Goal: Task Accomplishment & Management: Use online tool/utility

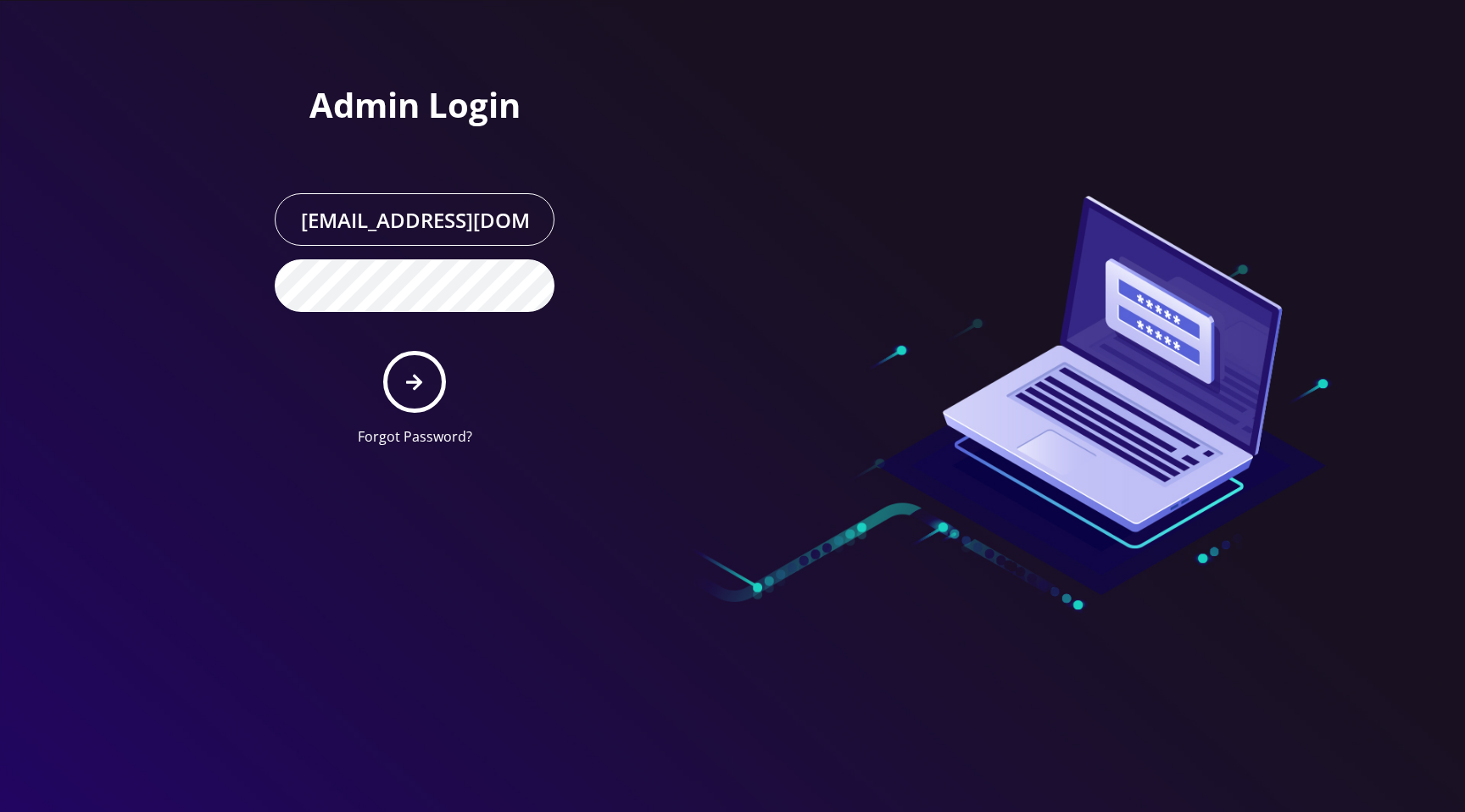
drag, startPoint x: 891, startPoint y: 20, endPoint x: 665, endPoint y: 213, distance: 297.2
click at [890, 22] on div at bounding box center [974, 230] width 483 height 460
click at [427, 378] on button "submit" at bounding box center [415, 382] width 62 height 62
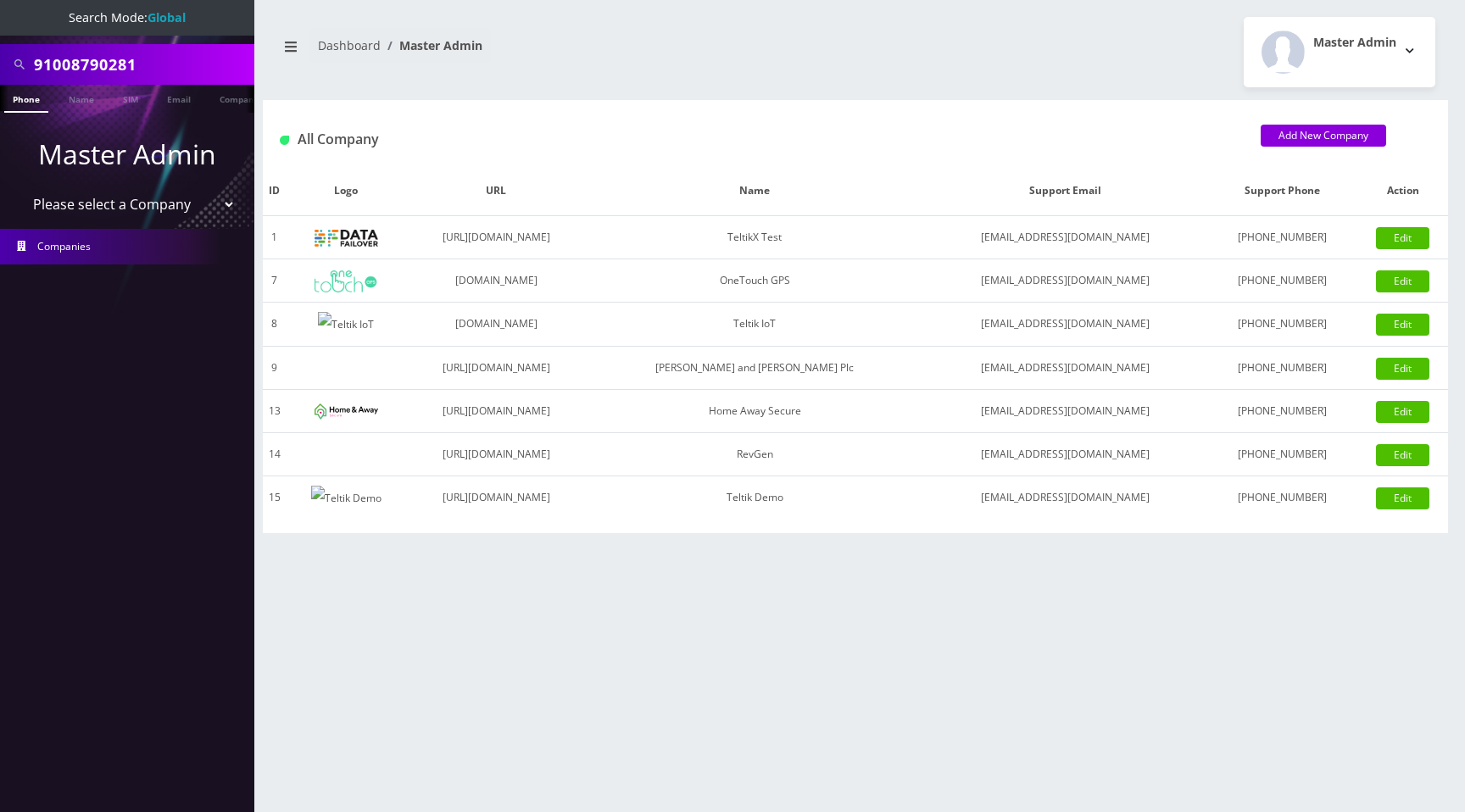
click at [158, 211] on select "Please select a Company TeltikX Test OneTouch GPS Teltik IoT [PERSON_NAME] and …" at bounding box center [127, 204] width 216 height 32
select select "1"
click at [20, 188] on select "Please select a Company TeltikX Test OneTouch GPS Teltik IoT [PERSON_NAME] and …" at bounding box center [127, 204] width 216 height 32
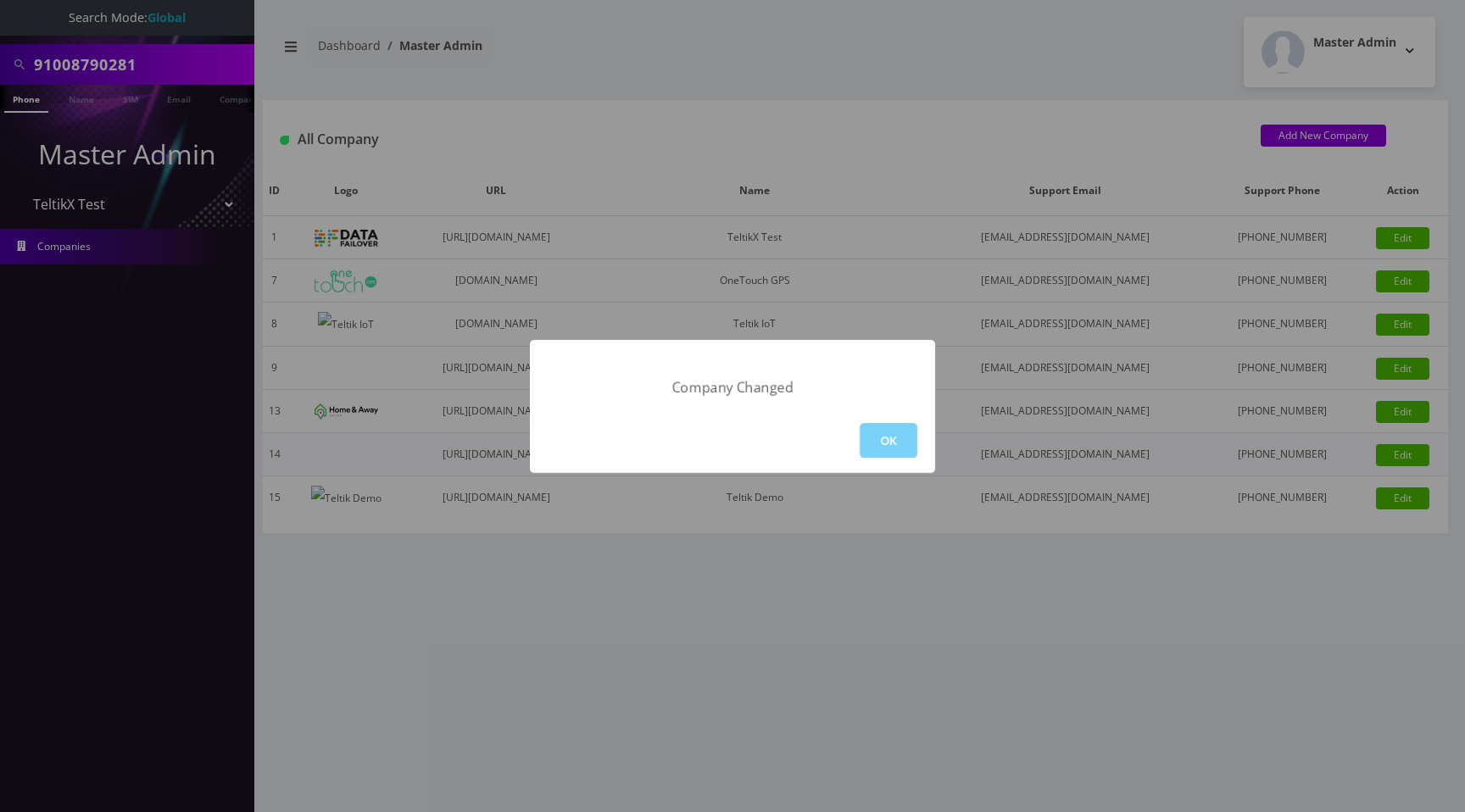
click at [870, 441] on button "OK" at bounding box center [888, 439] width 58 height 35
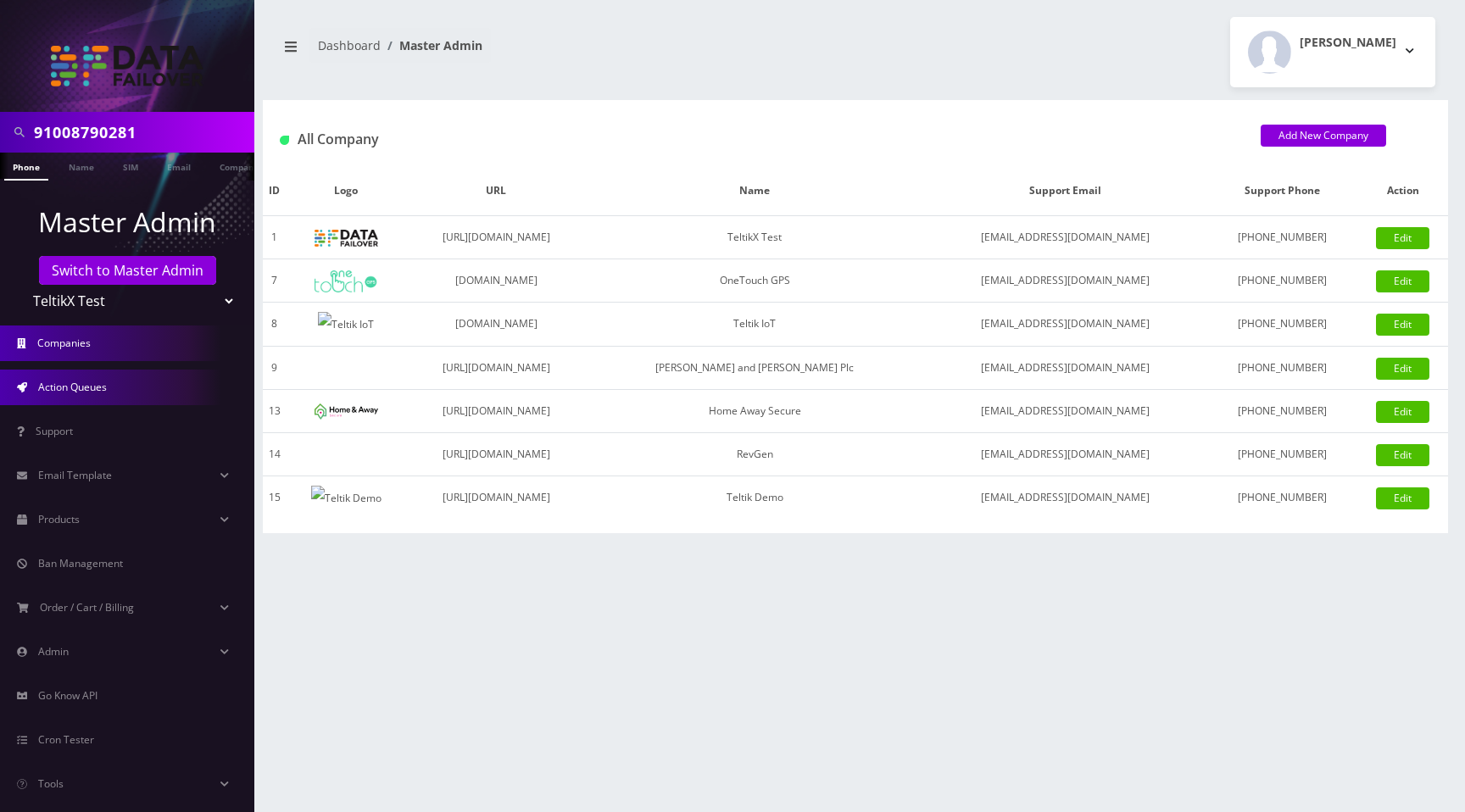
click at [121, 390] on link "Action Queues" at bounding box center [127, 387] width 254 height 35
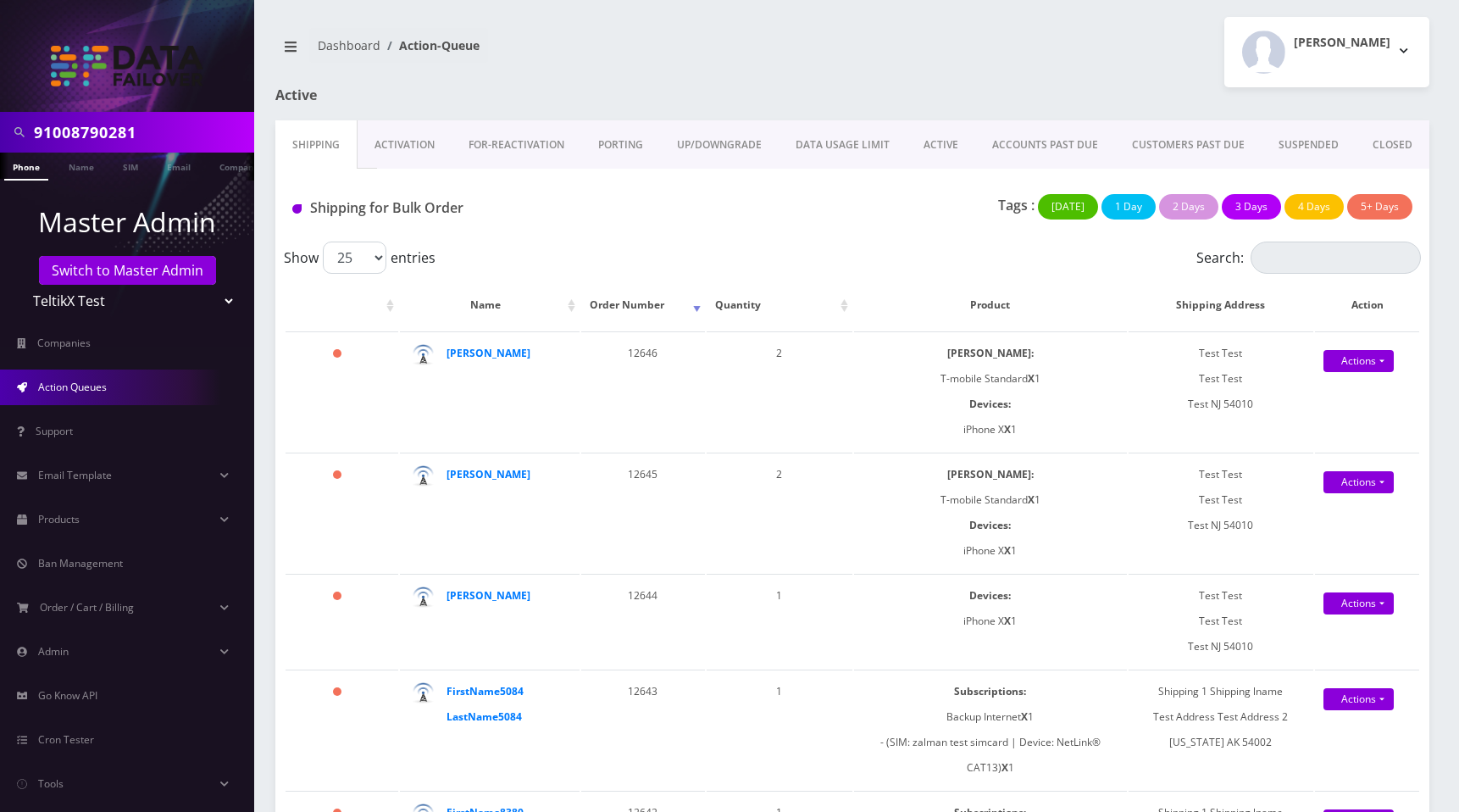
click at [934, 144] on link "ACTIVE" at bounding box center [941, 145] width 68 height 49
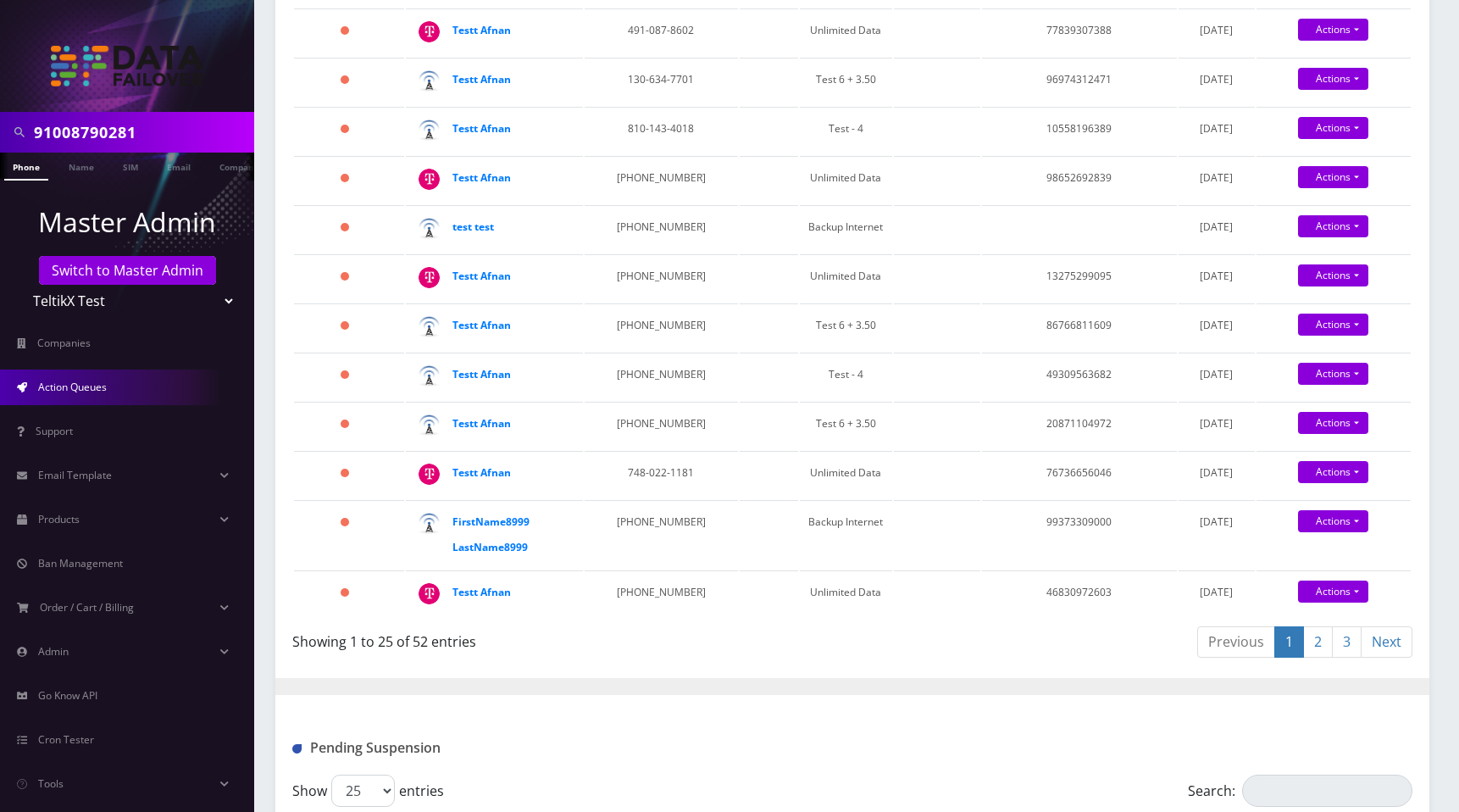
scroll to position [1135, 0]
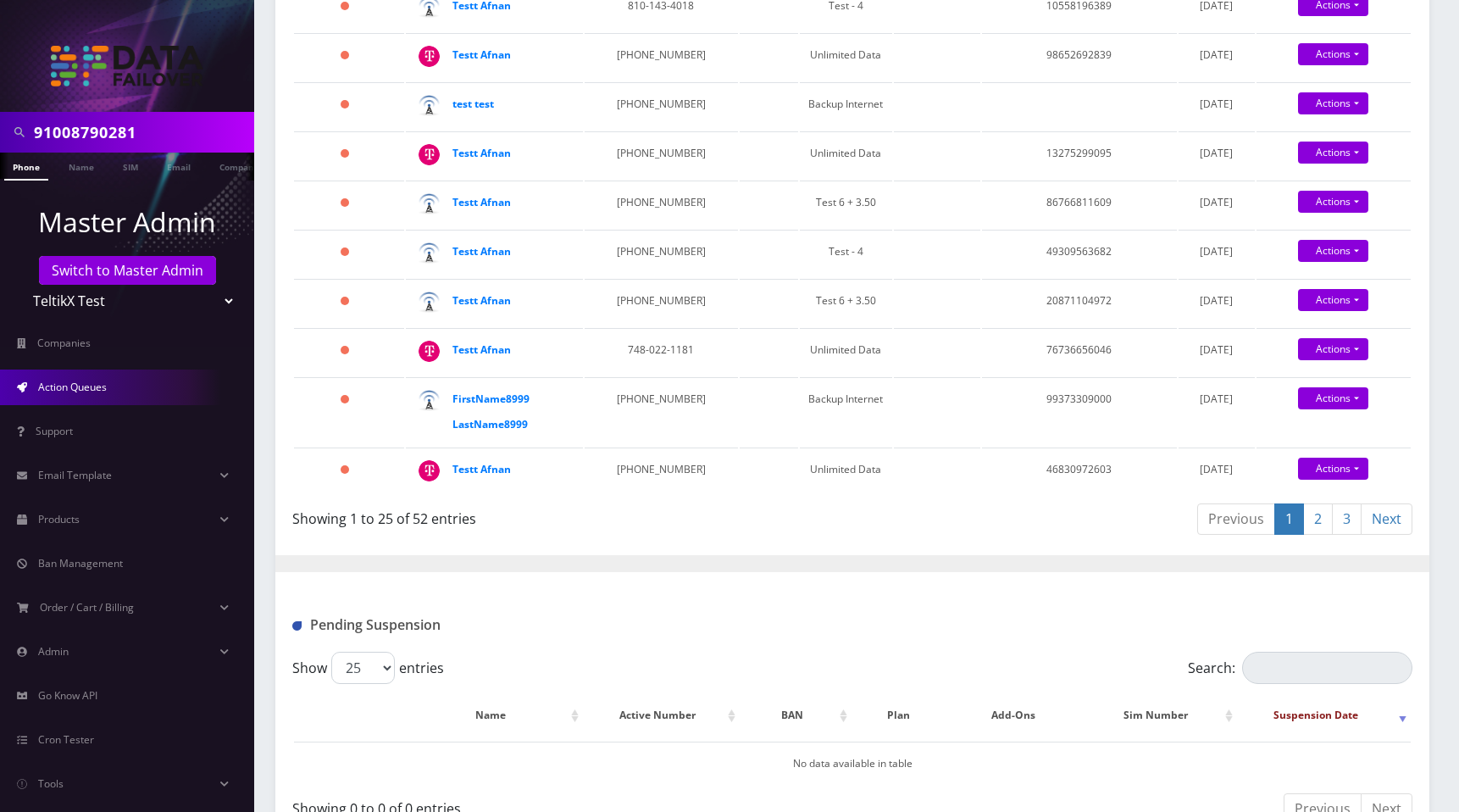
click at [1319, 509] on link "2" at bounding box center [1317, 518] width 29 height 31
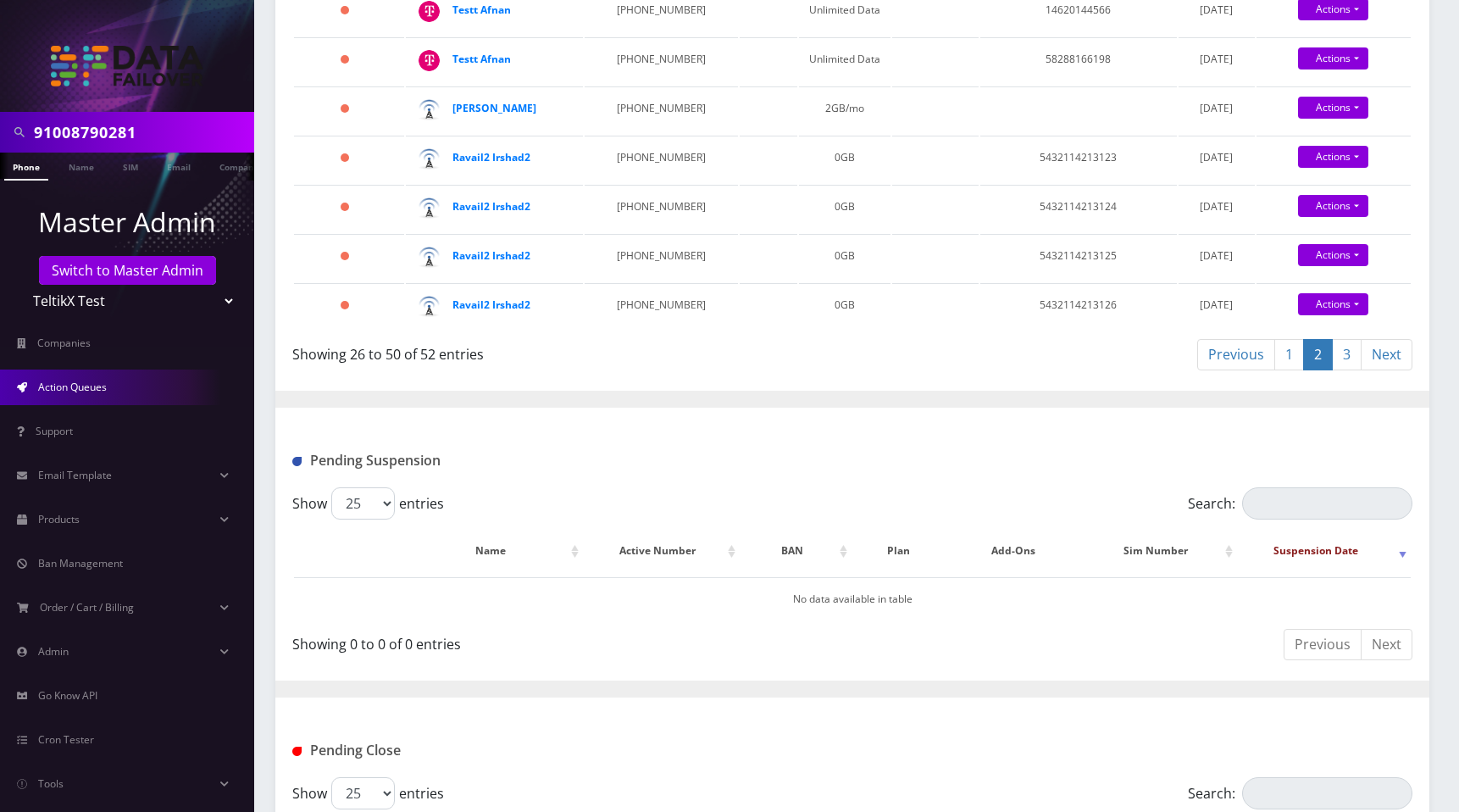
scroll to position [1278, 0]
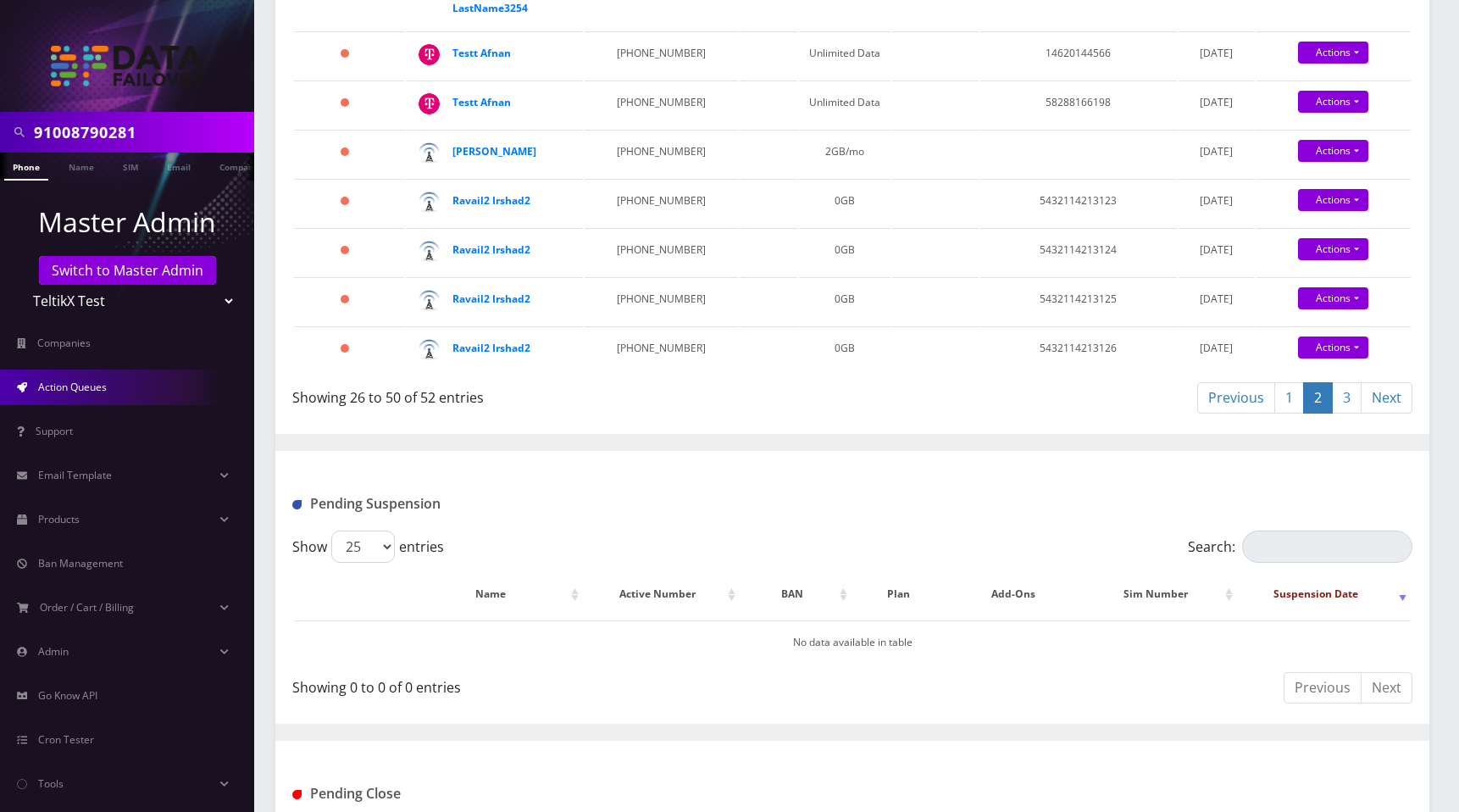
drag, startPoint x: 1345, startPoint y: 381, endPoint x: 1318, endPoint y: 400, distance: 33.0
click at [1344, 382] on link "3" at bounding box center [1346, 398] width 29 height 31
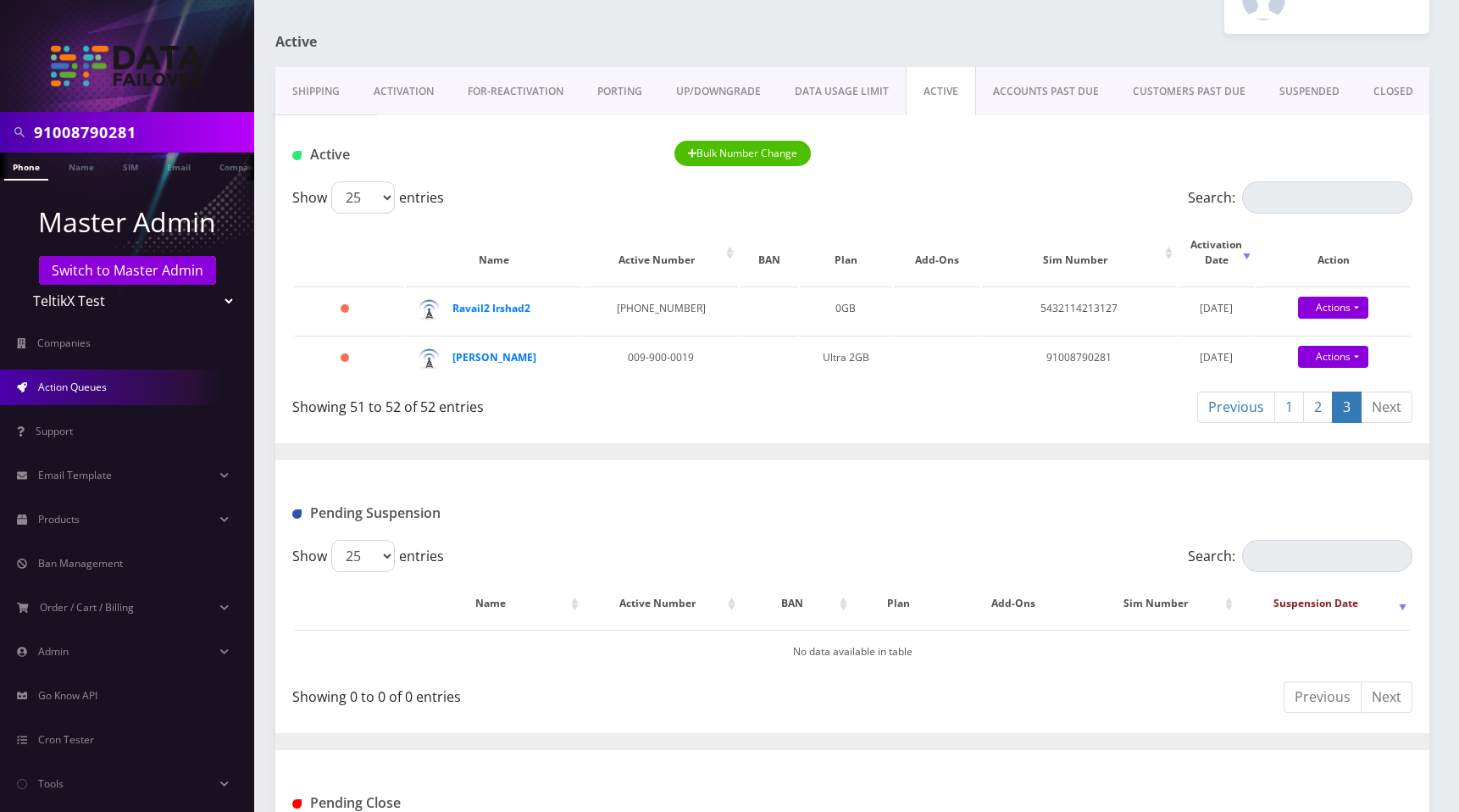
scroll to position [13, 0]
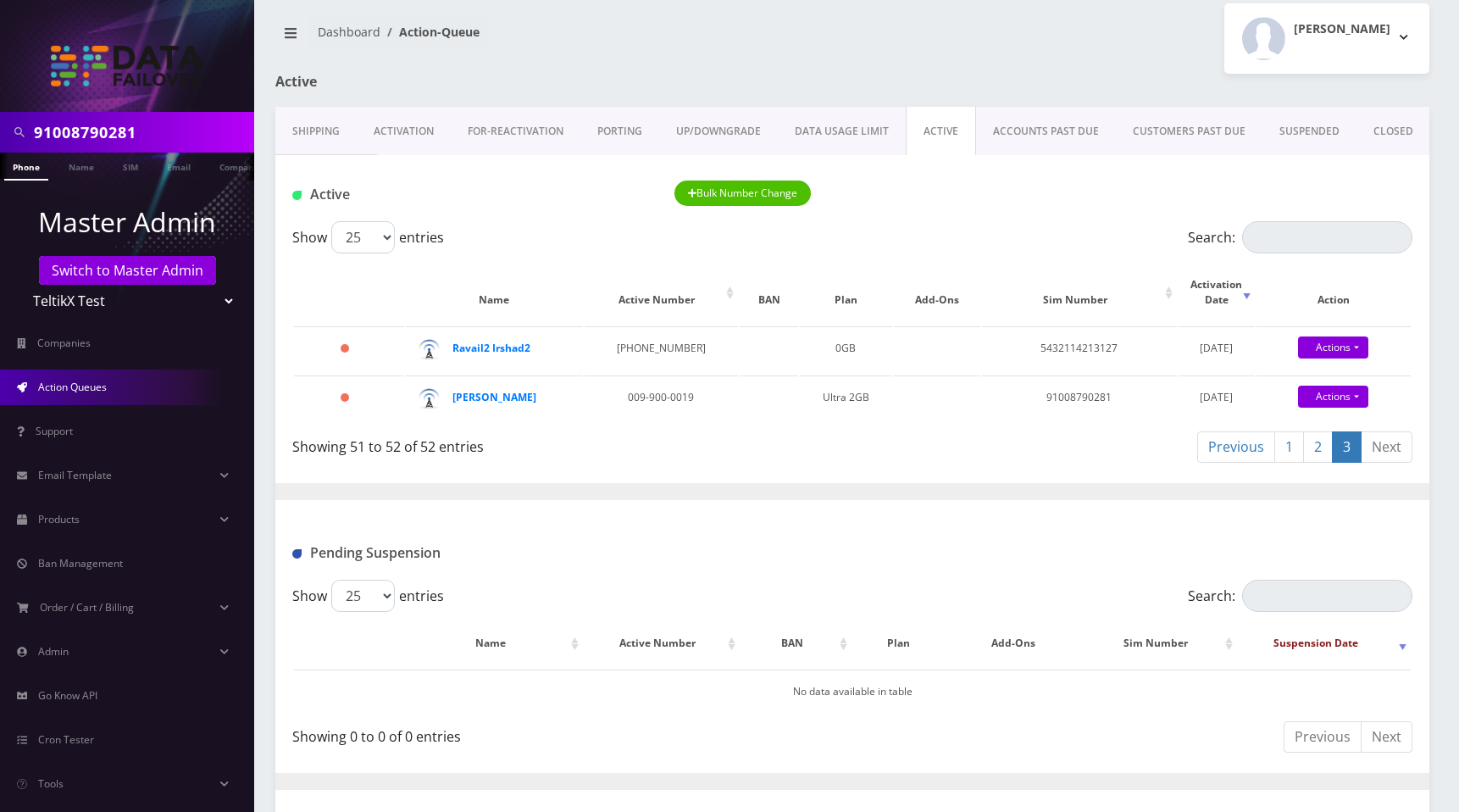
click at [1317, 455] on link "2" at bounding box center [1317, 446] width 29 height 31
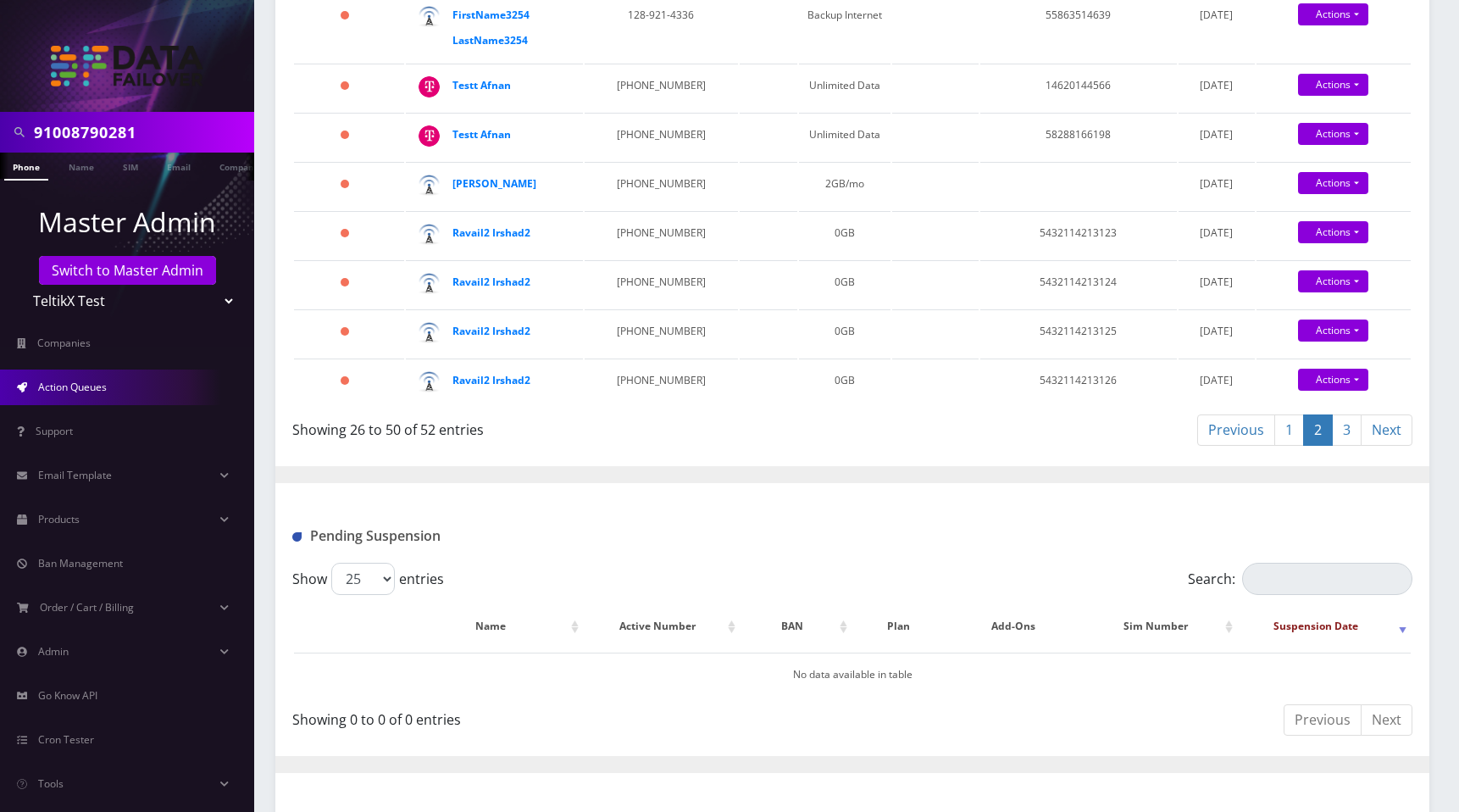
scroll to position [1210, 0]
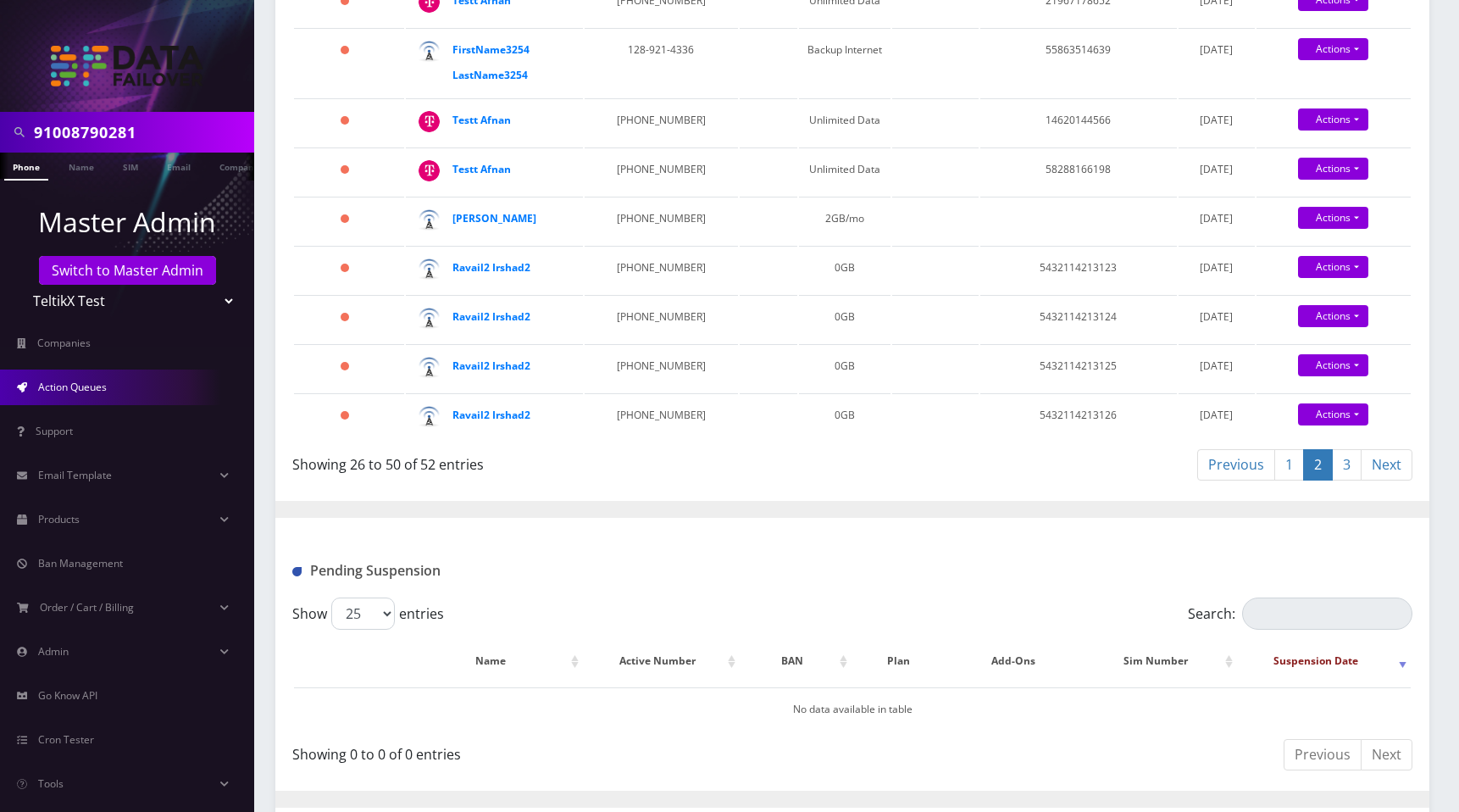
drag, startPoint x: 1289, startPoint y: 458, endPoint x: 1279, endPoint y: 462, distance: 10.8
click at [1289, 458] on link "1" at bounding box center [1289, 464] width 29 height 31
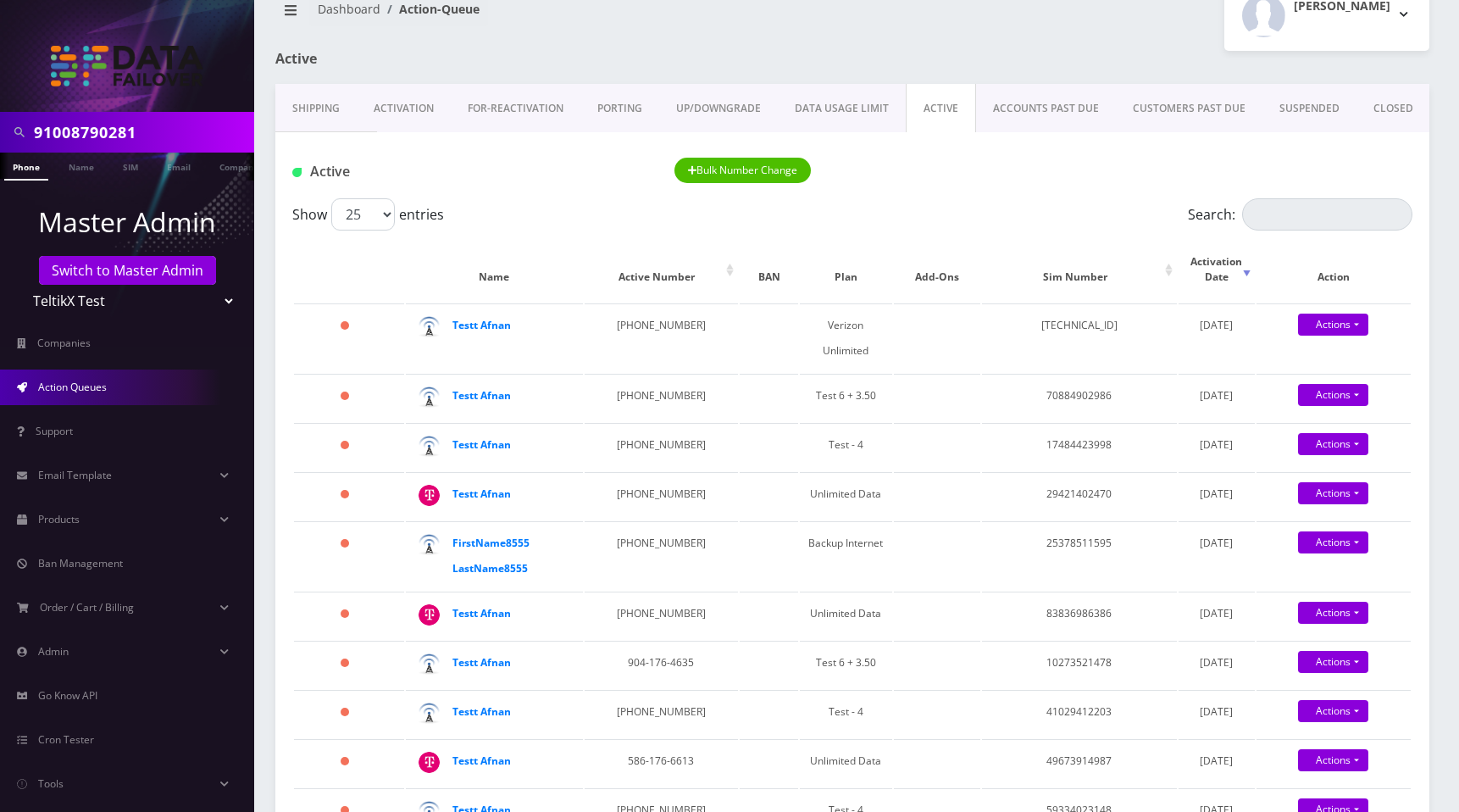
scroll to position [29, 0]
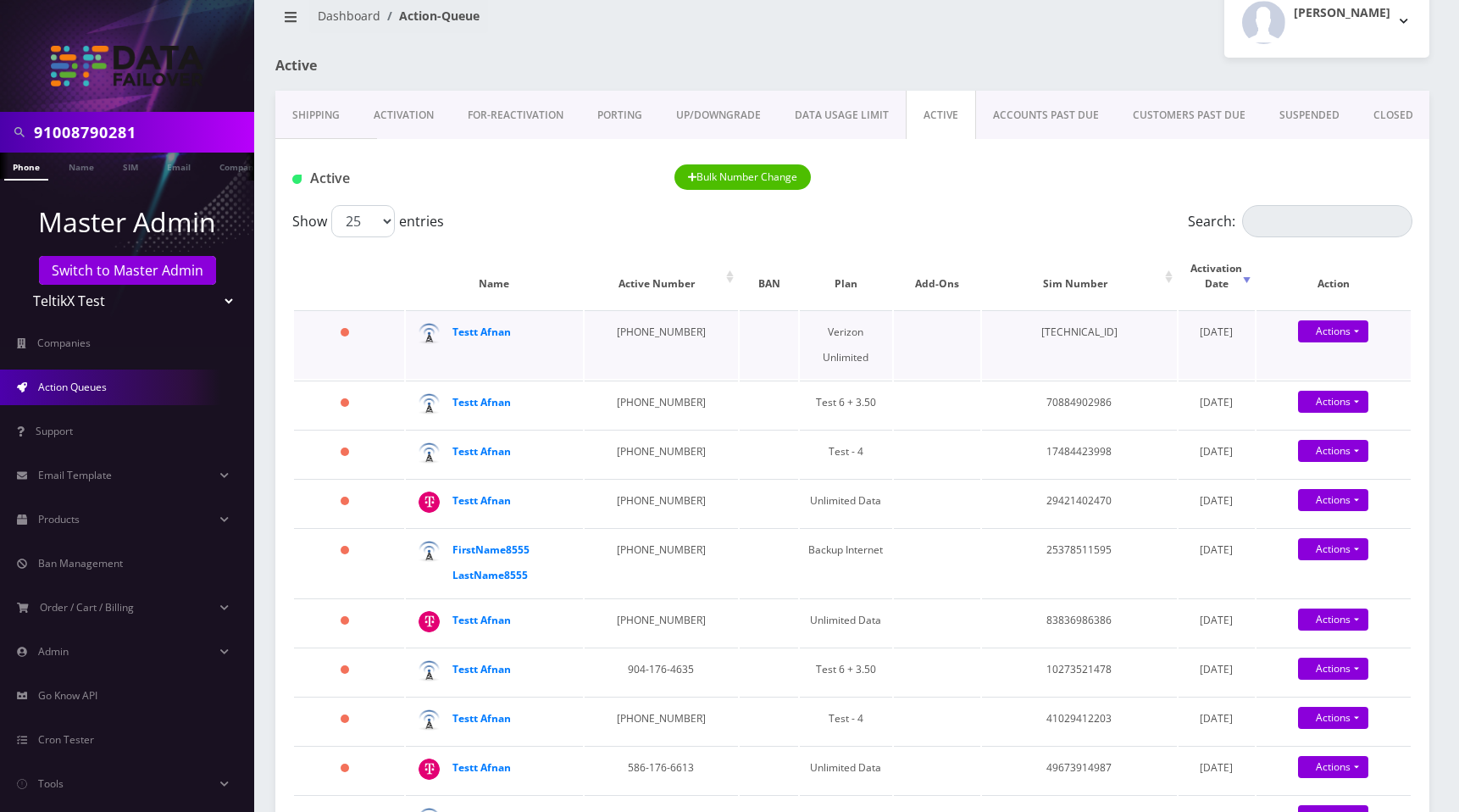
click at [1057, 315] on td "89148000010413093097" at bounding box center [1080, 343] width 195 height 68
copy td "89148000010413093097"
click at [482, 325] on strong "Testt Afnan" at bounding box center [482, 332] width 59 height 14
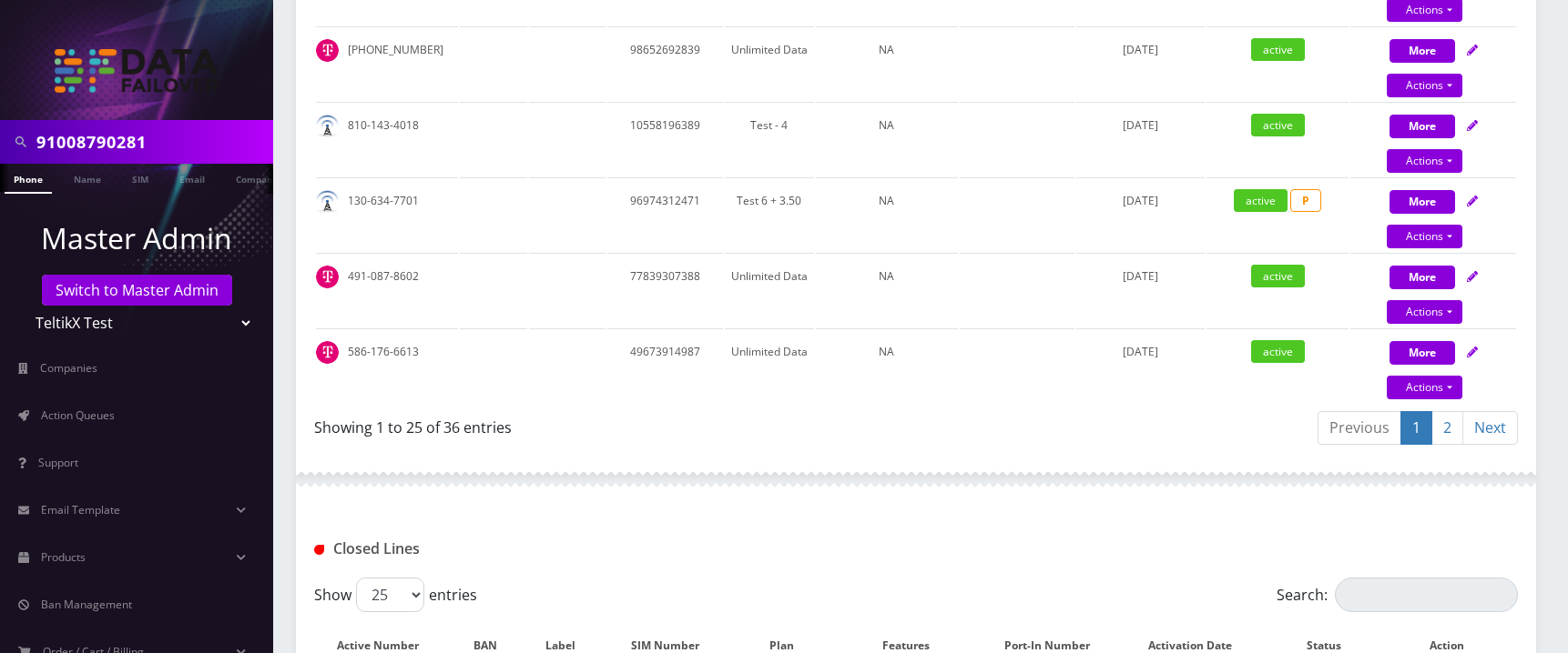
scroll to position [2028, 0]
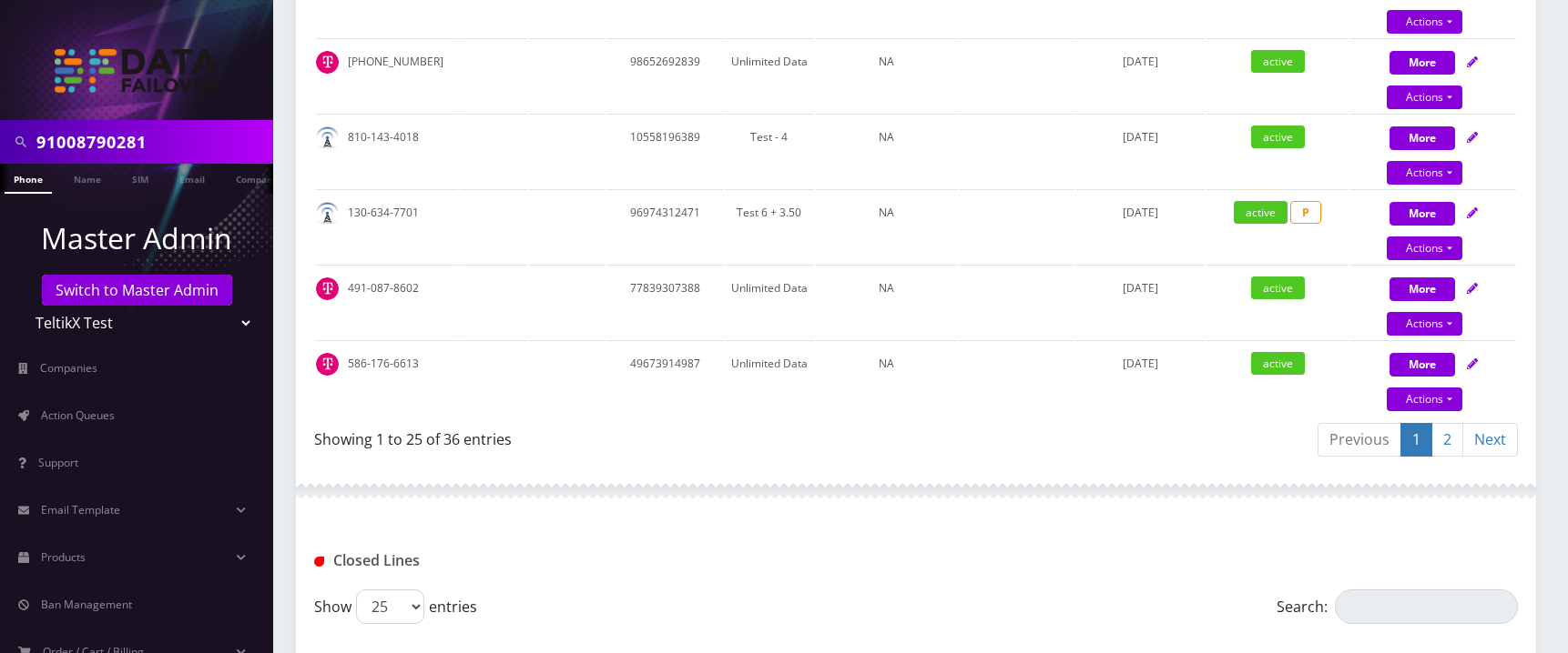
click at [1440, 455] on link "2" at bounding box center [1447, 439] width 31 height 33
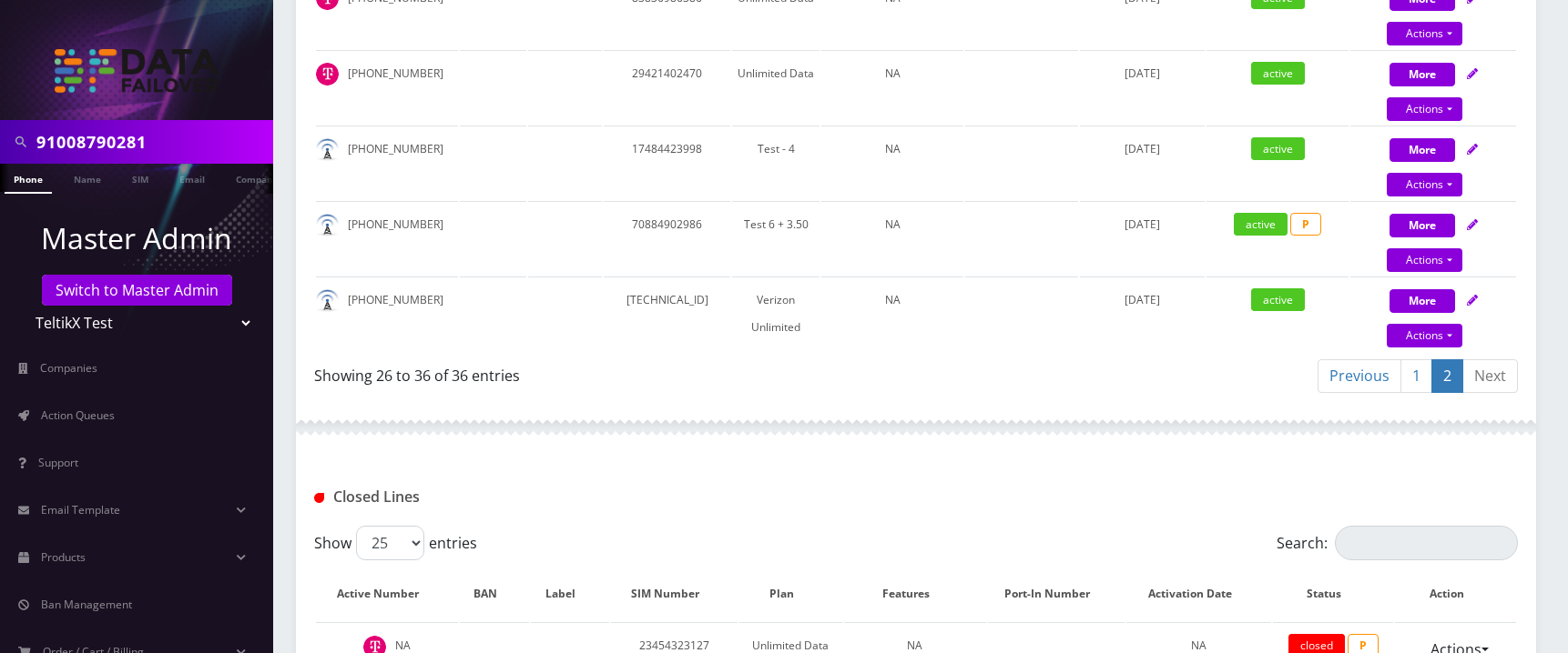
scroll to position [1032, 0]
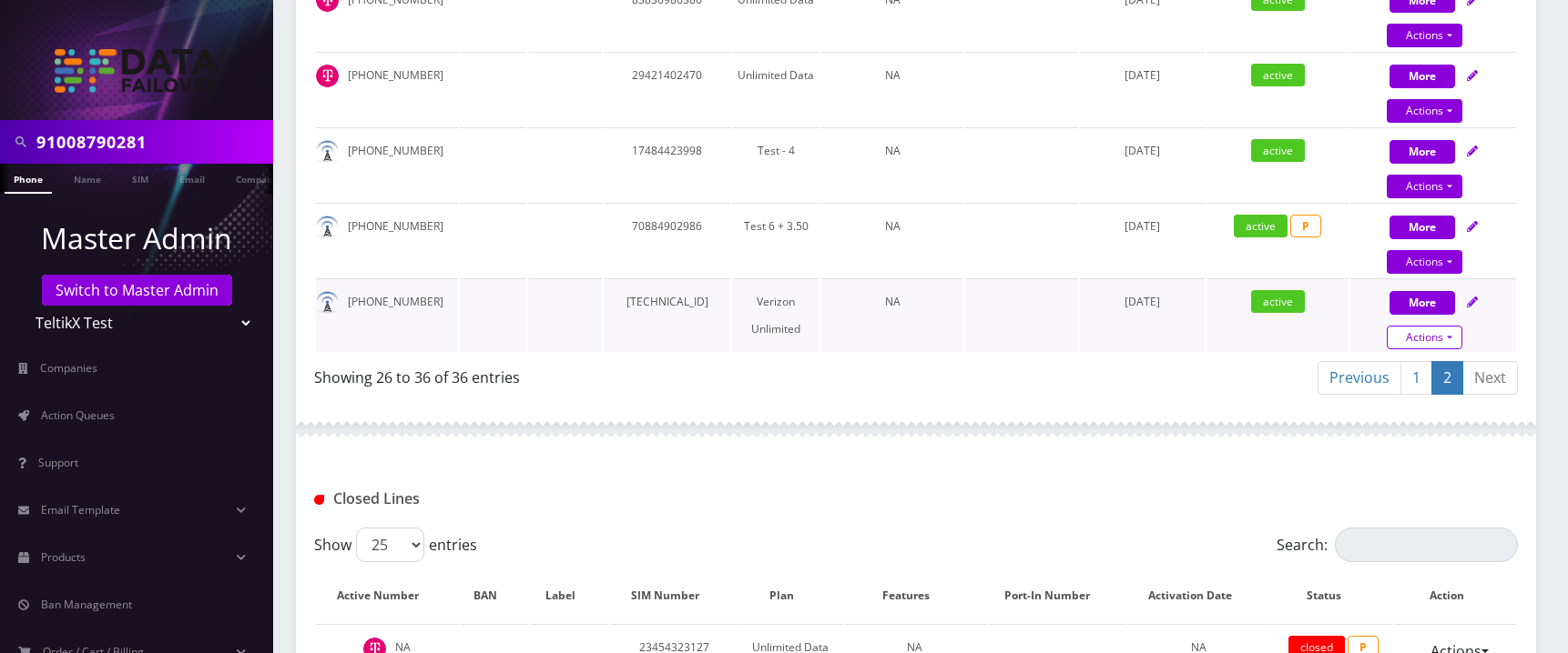
select select "249"
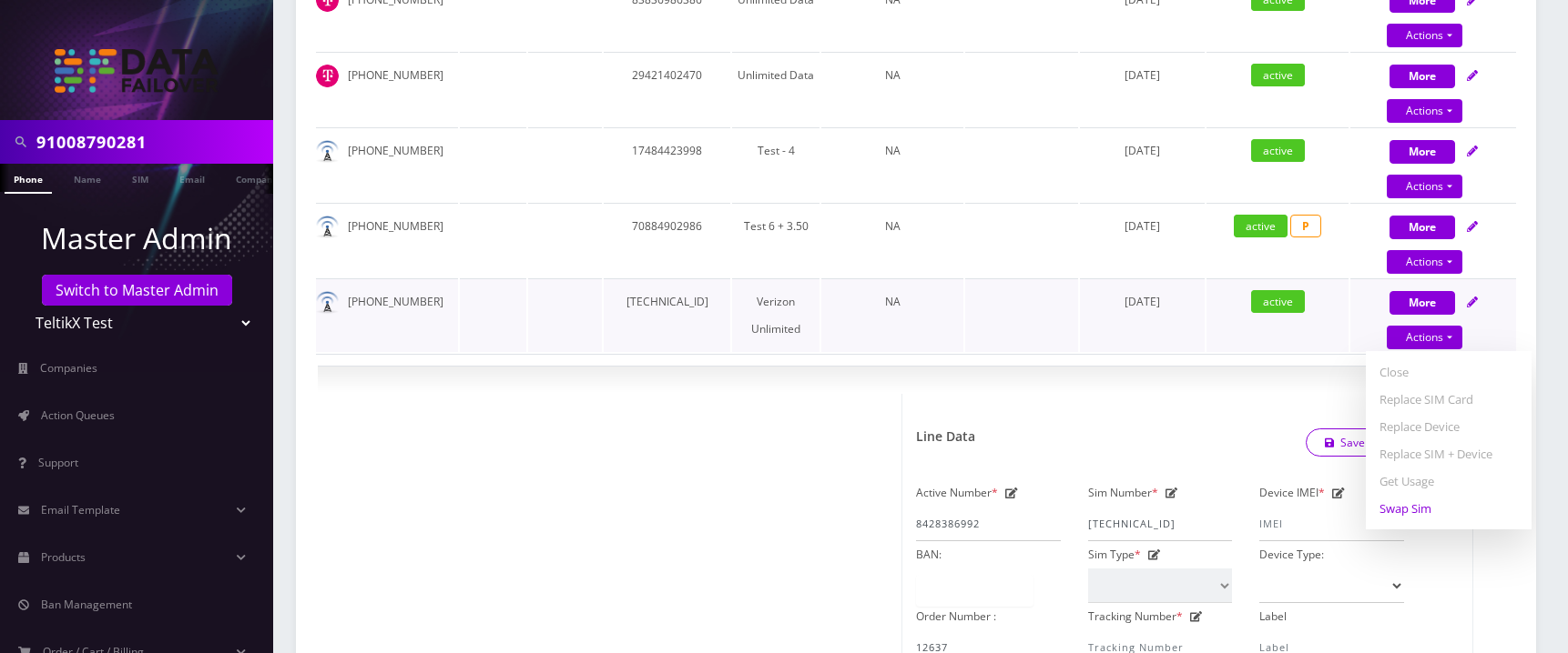
click at [1417, 522] on link "Swap Sim" at bounding box center [1449, 508] width 166 height 28
select select "249"
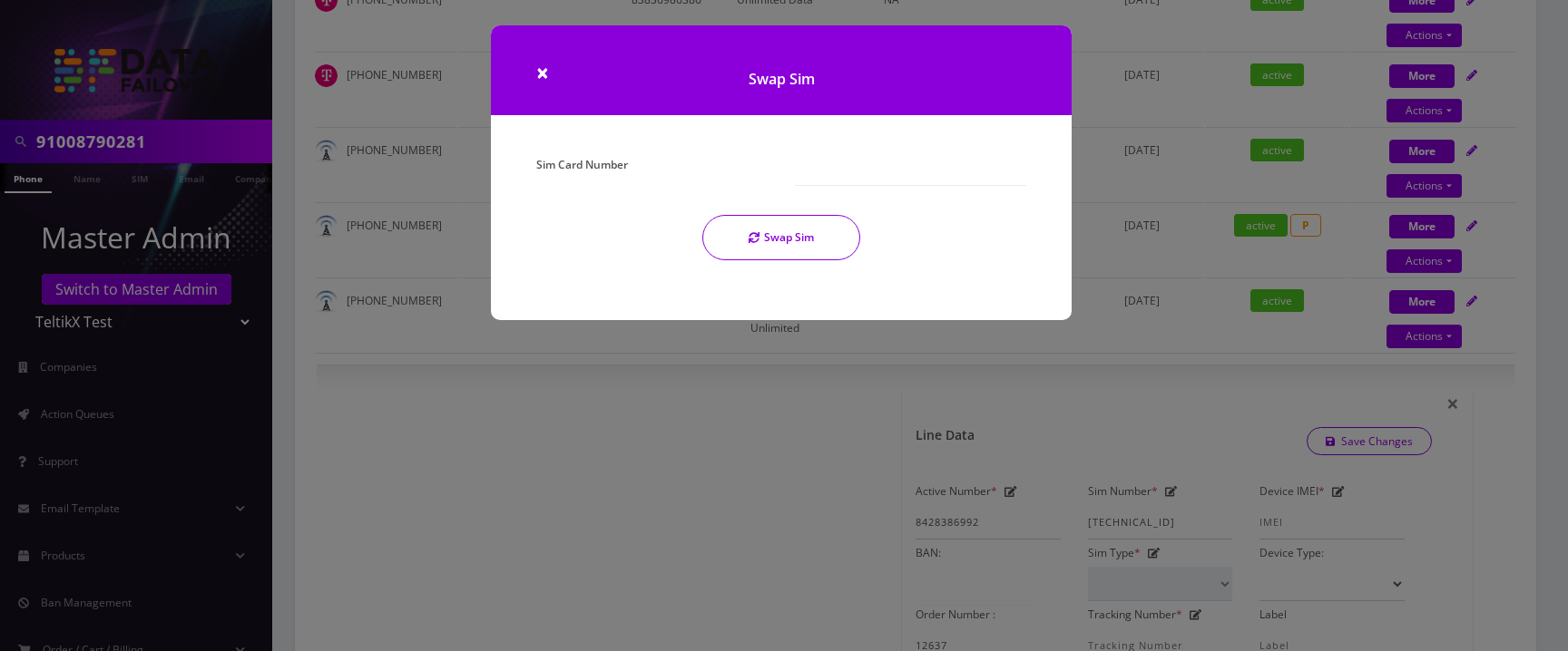
click at [780, 164] on div "Sim Card Number" at bounding box center [652, 168] width 258 height 34
click at [541, 70] on span "×" at bounding box center [542, 72] width 12 height 30
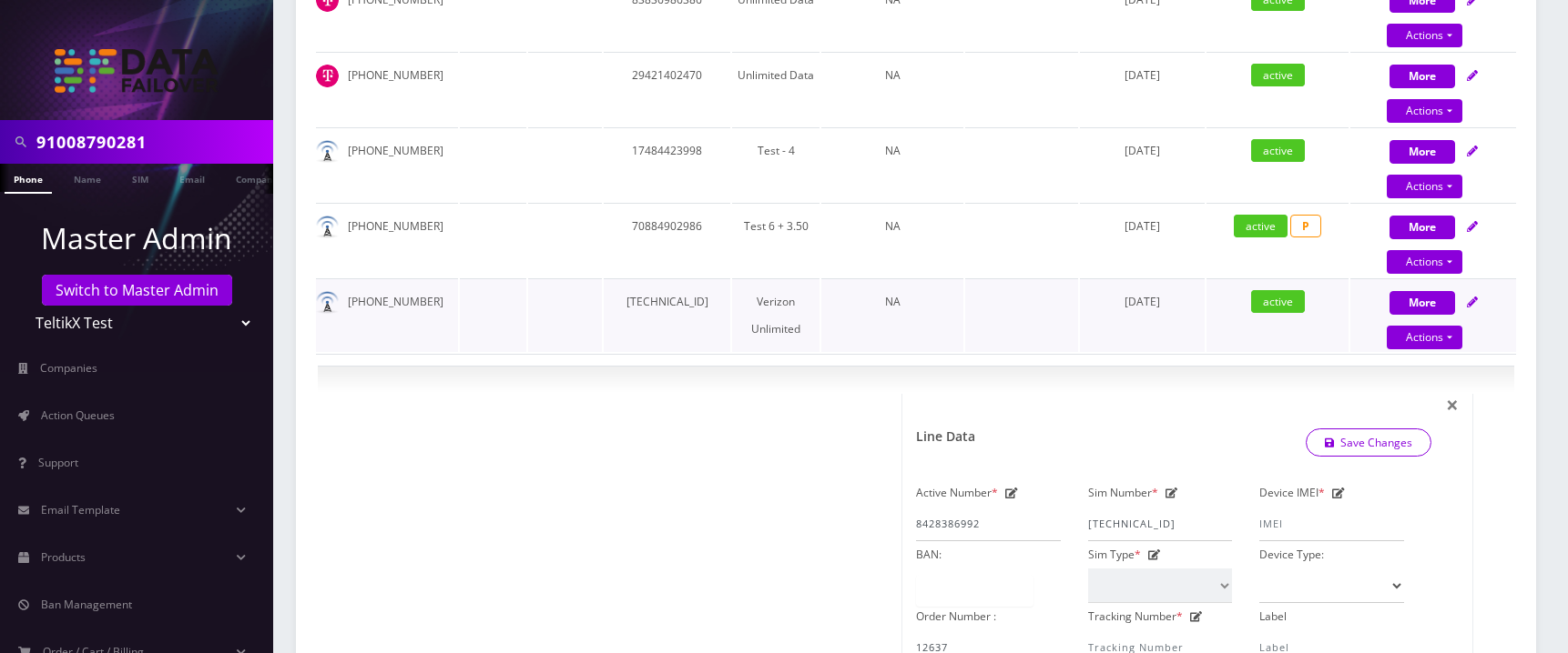
click at [659, 312] on td "[TECHNICAL_ID]" at bounding box center [667, 315] width 127 height 73
copy td "[TECHNICAL_ID]"
click at [1437, 350] on link "Actions" at bounding box center [1424, 337] width 75 height 24
click at [1427, 516] on link "Swap Sim" at bounding box center [1449, 508] width 166 height 28
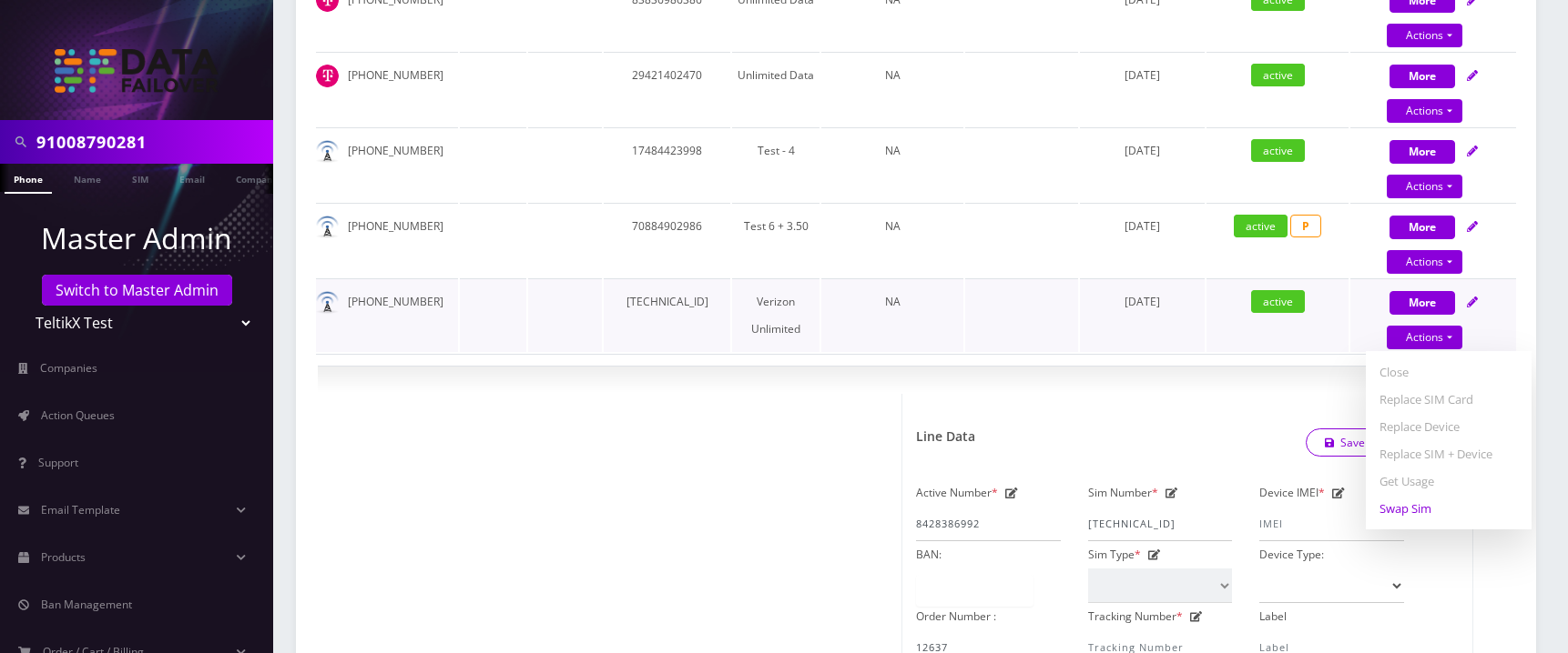
select select "249"
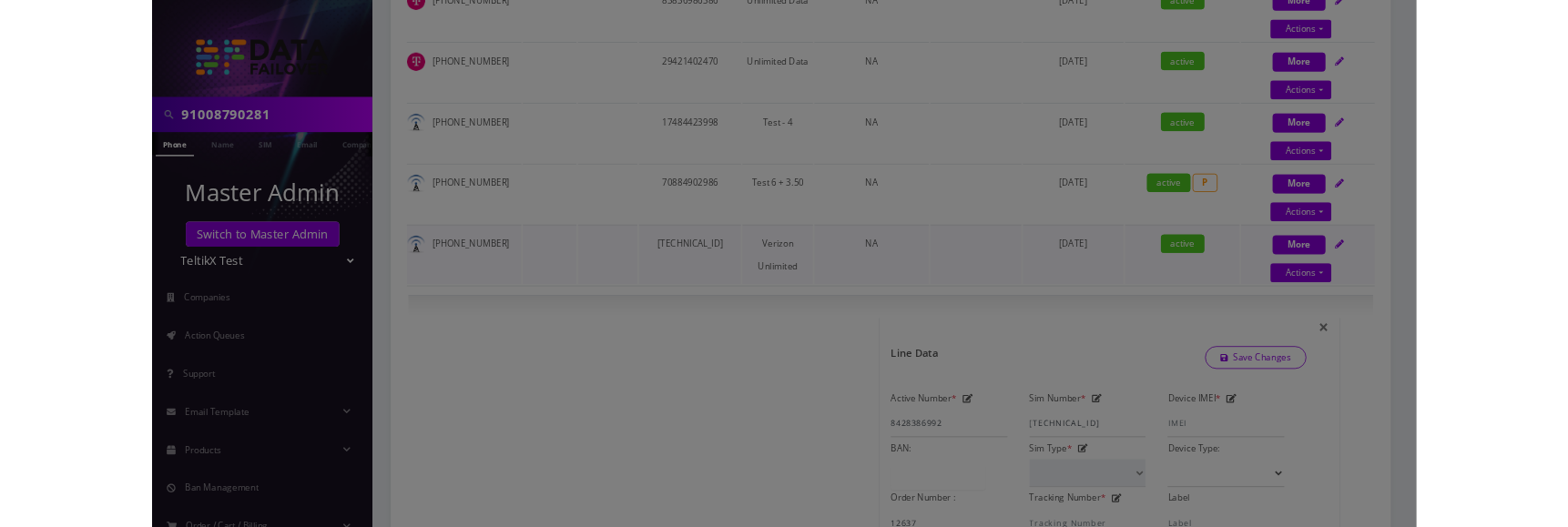
scroll to position [1031, 0]
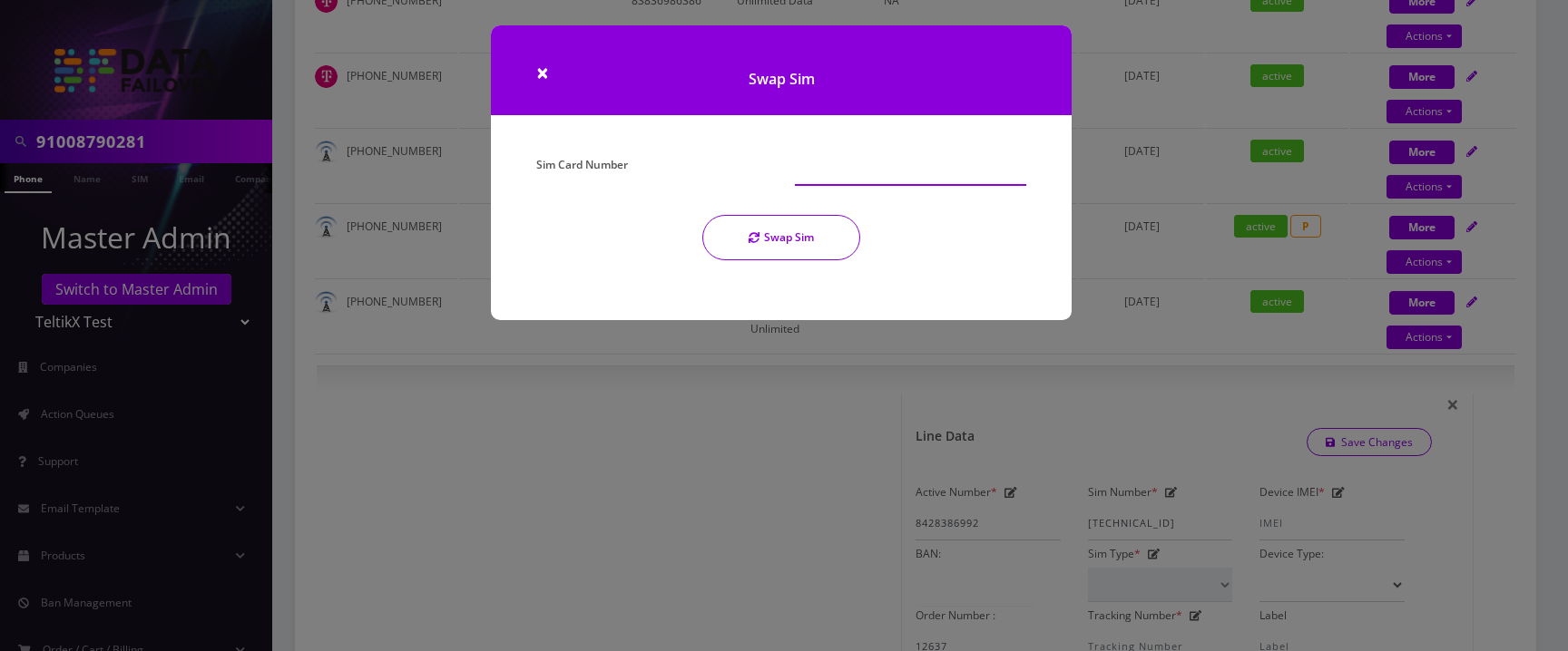
click at [810, 172] on input "Sim Card Number" at bounding box center [909, 168] width 231 height 34
paste input "[TECHNICAL_ID]"
type input "89148000010413093098"
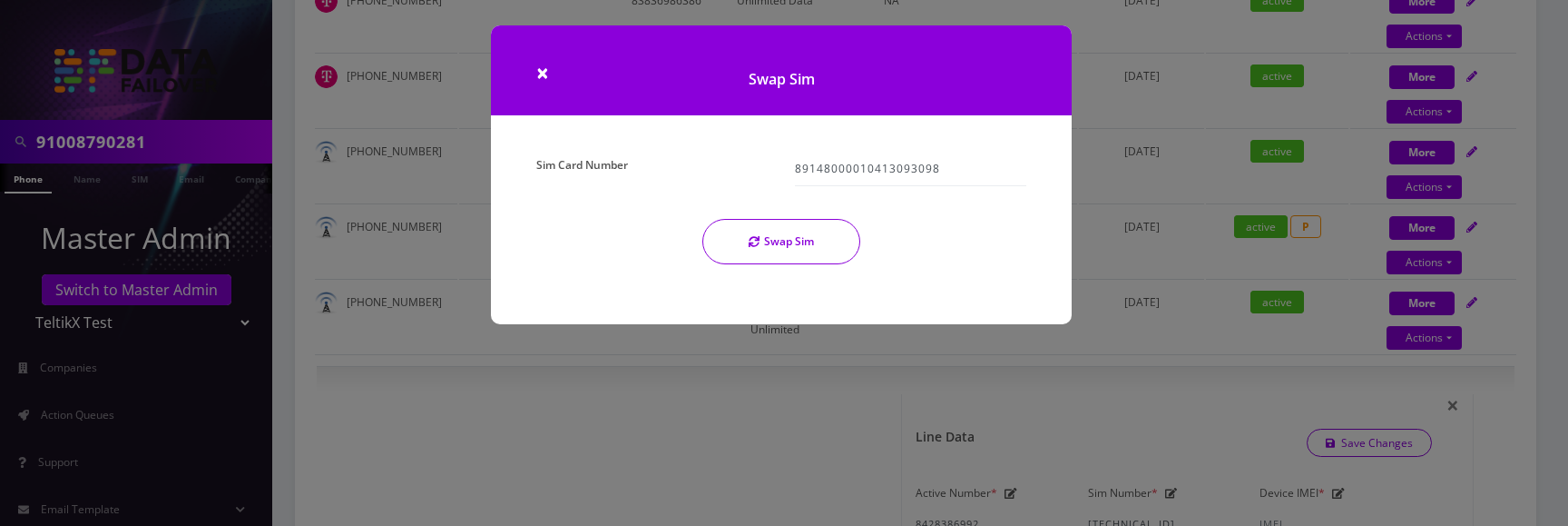
click at [802, 250] on button "Swap Sim" at bounding box center [781, 242] width 158 height 46
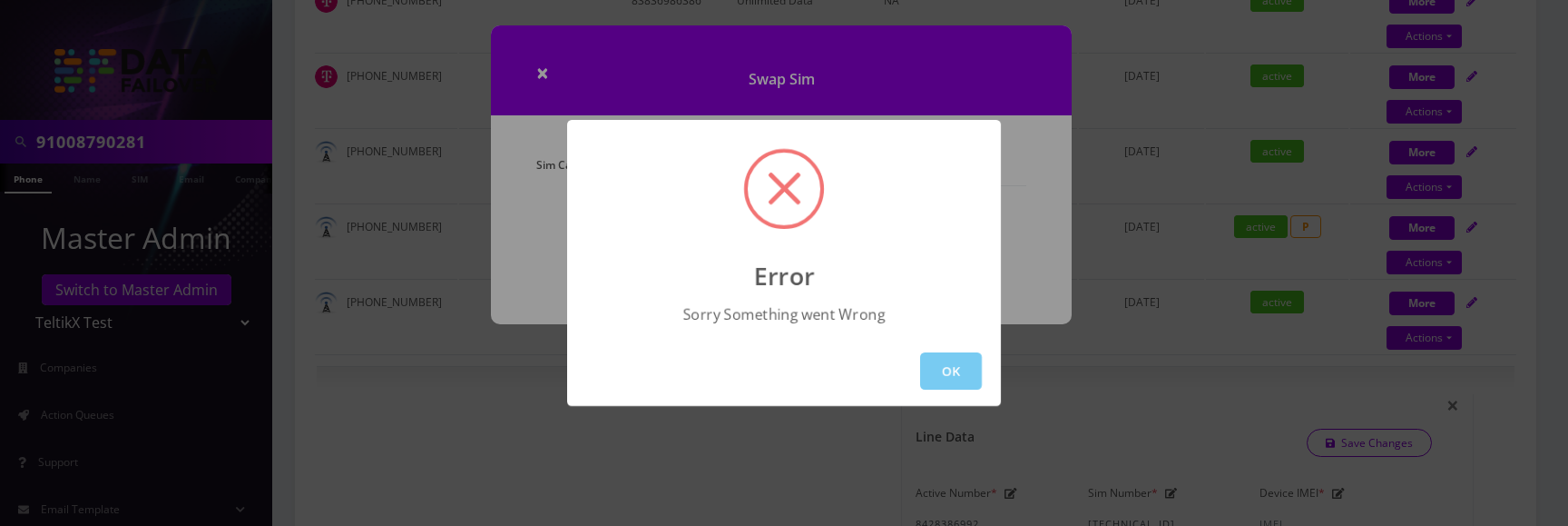
click at [945, 370] on button "OK" at bounding box center [950, 370] width 62 height 37
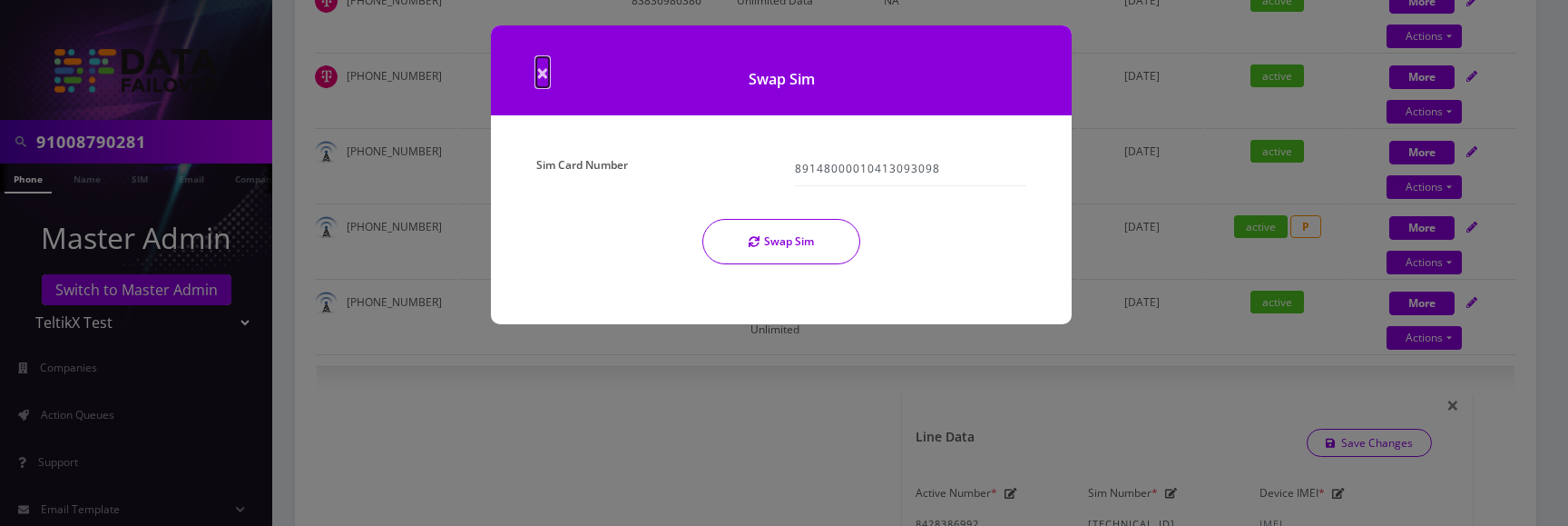
click at [546, 74] on span "×" at bounding box center [542, 72] width 12 height 30
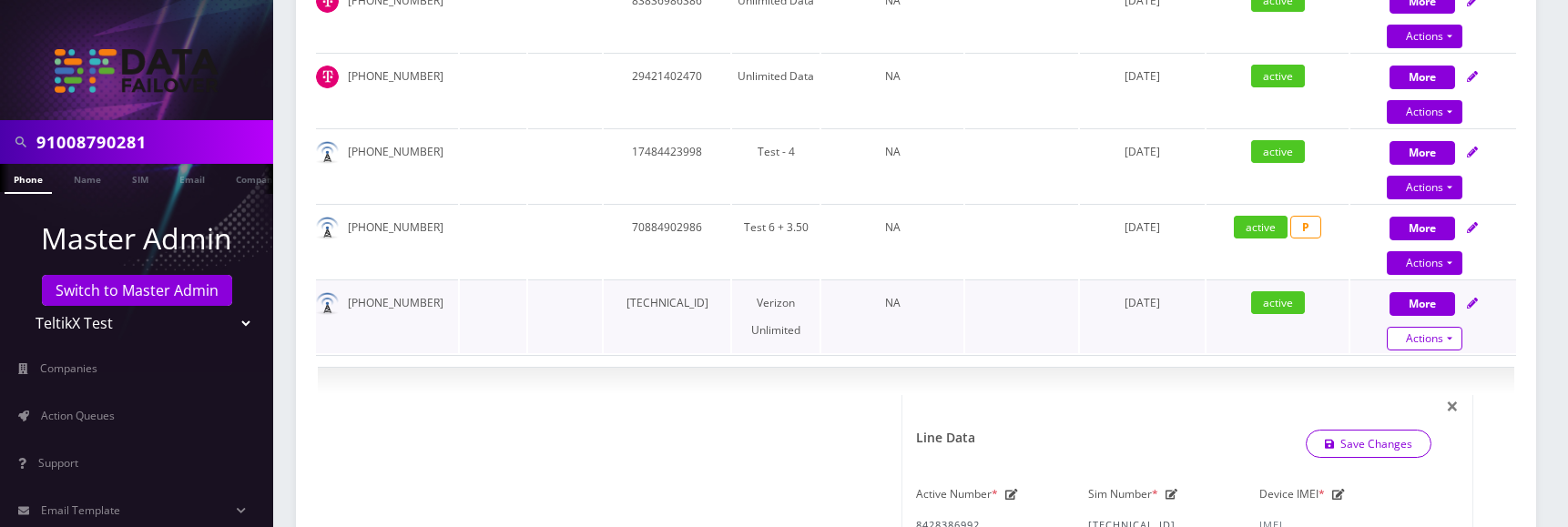
click at [1441, 351] on link "Actions" at bounding box center [1424, 338] width 75 height 24
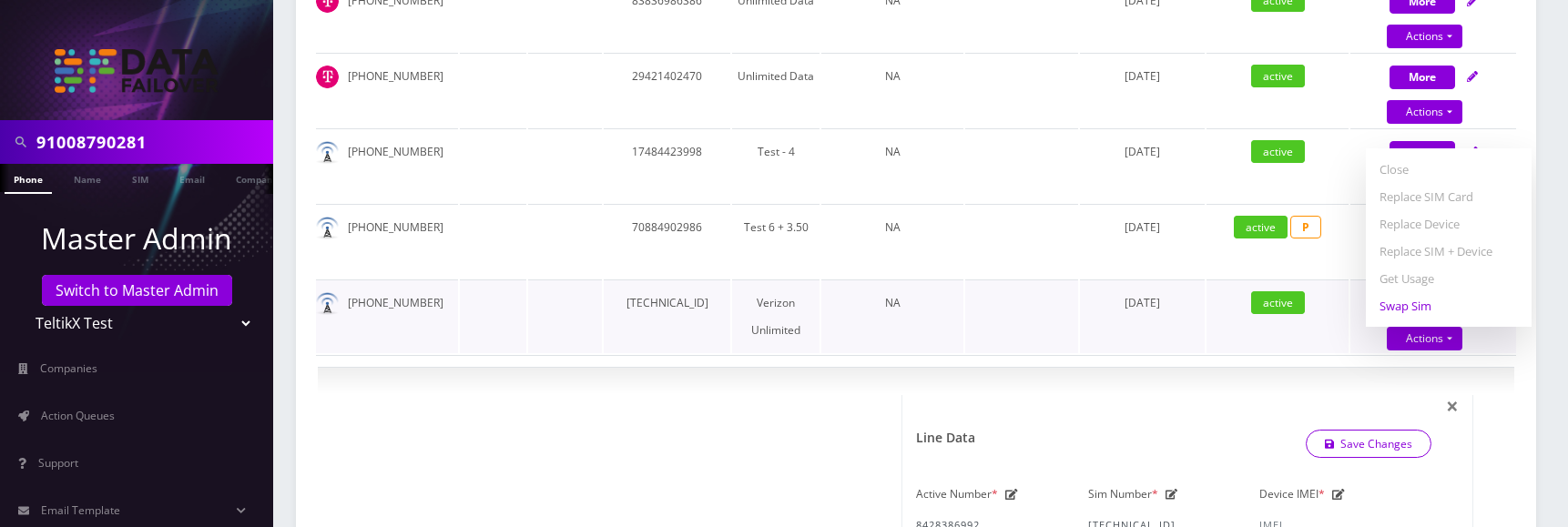
click at [1425, 319] on link "Swap Sim" at bounding box center [1449, 305] width 166 height 28
select select "249"
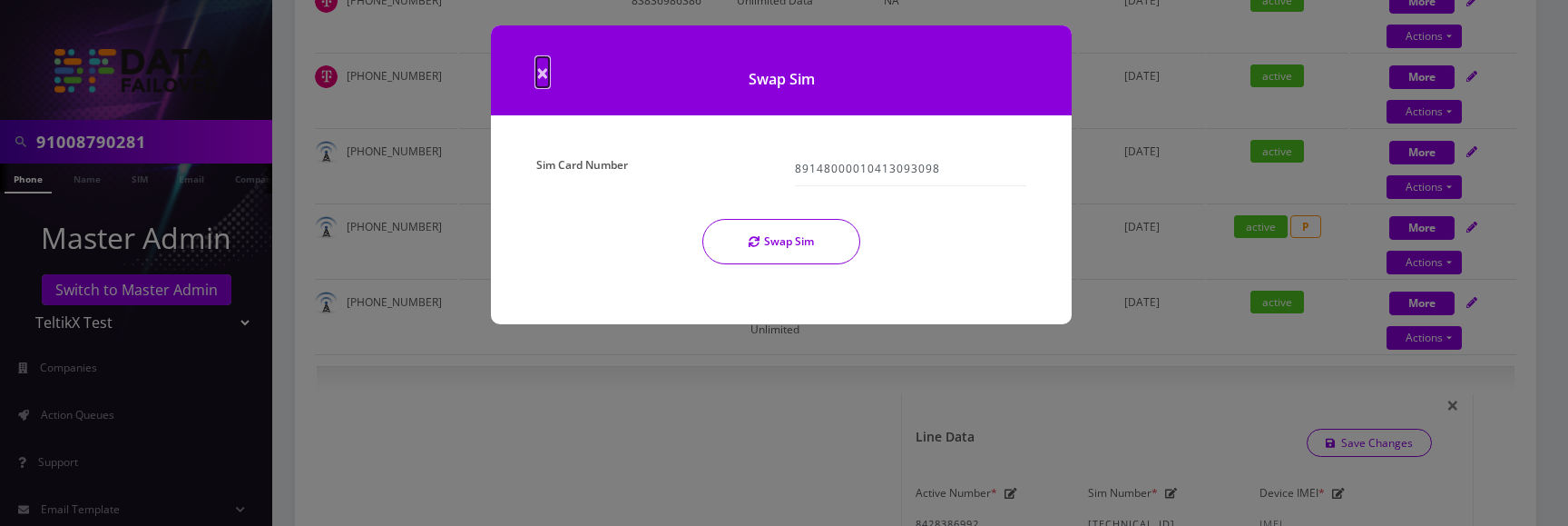
click at [546, 76] on span "×" at bounding box center [542, 72] width 12 height 30
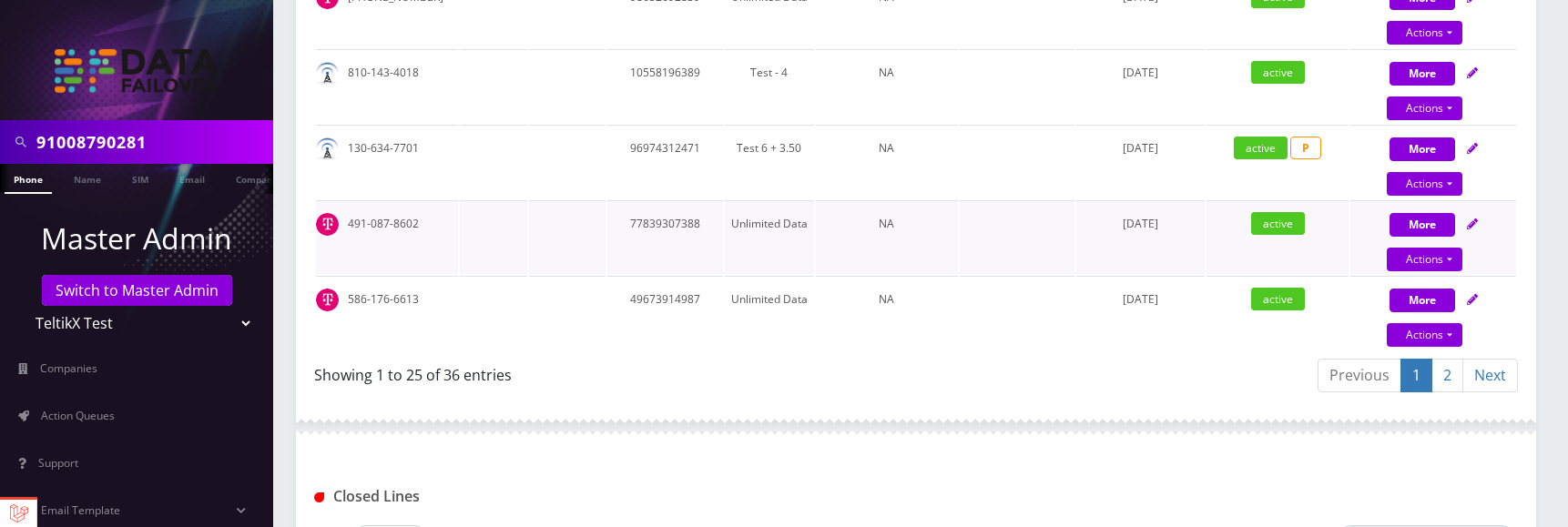
scroll to position [2097, 0]
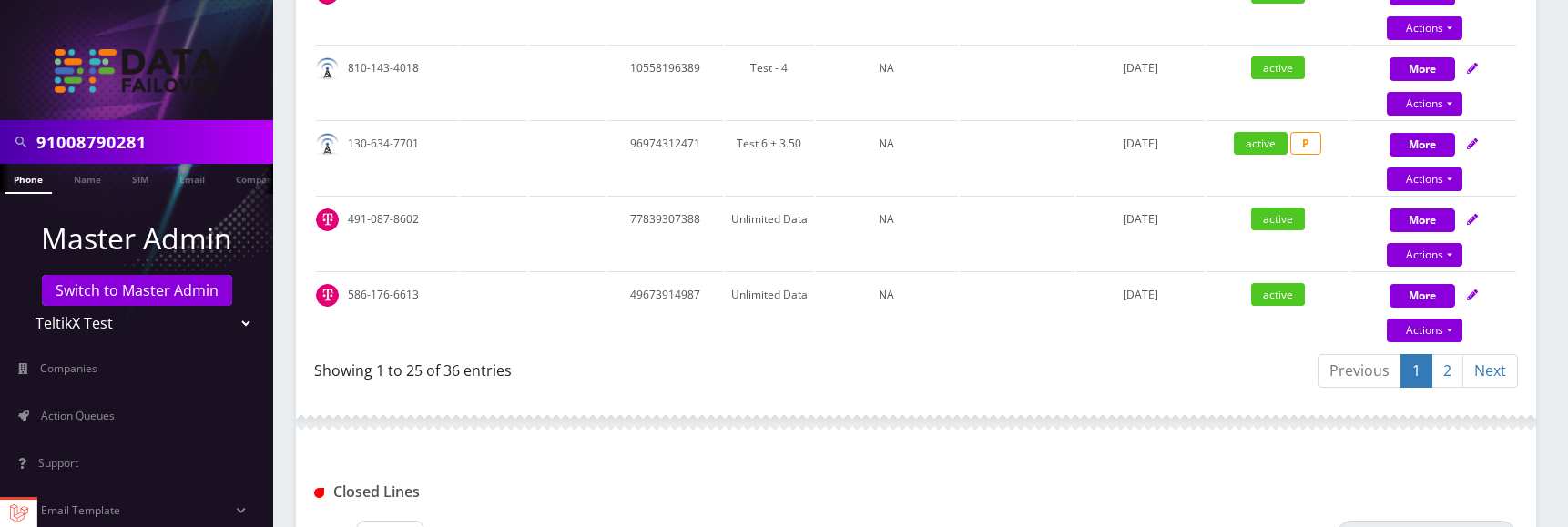
click at [1445, 376] on link "2" at bounding box center [1447, 370] width 31 height 33
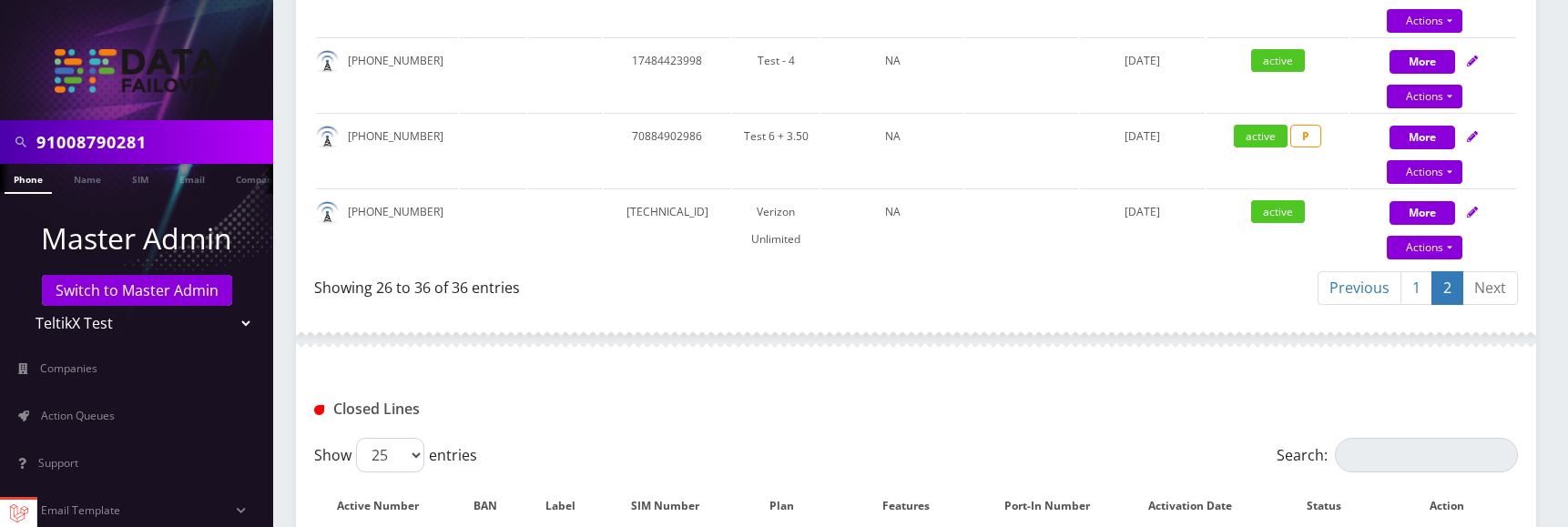
scroll to position [1114, 0]
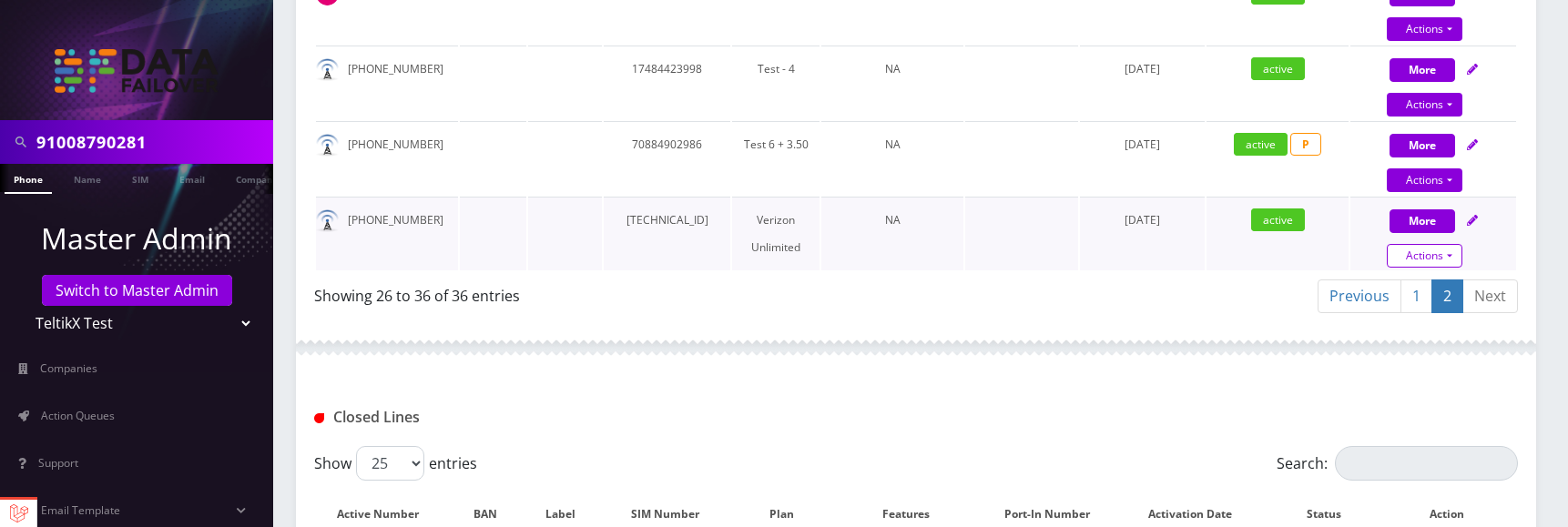
select select "249"
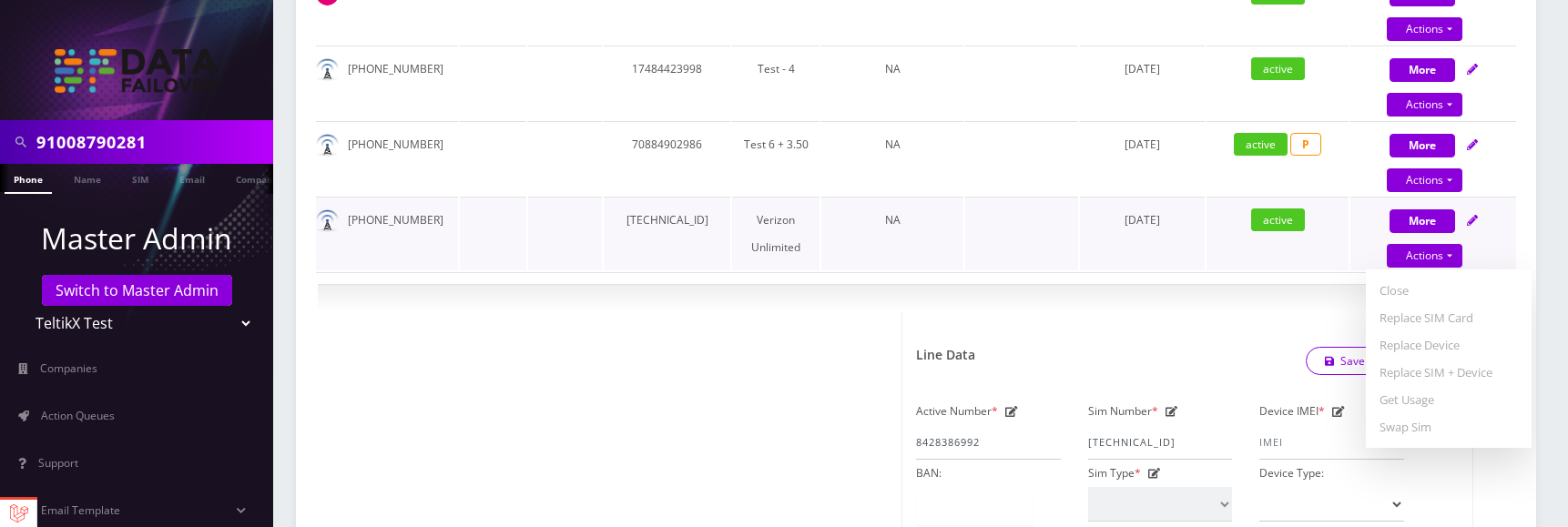
click at [689, 242] on td "89148000010413093097" at bounding box center [667, 233] width 127 height 73
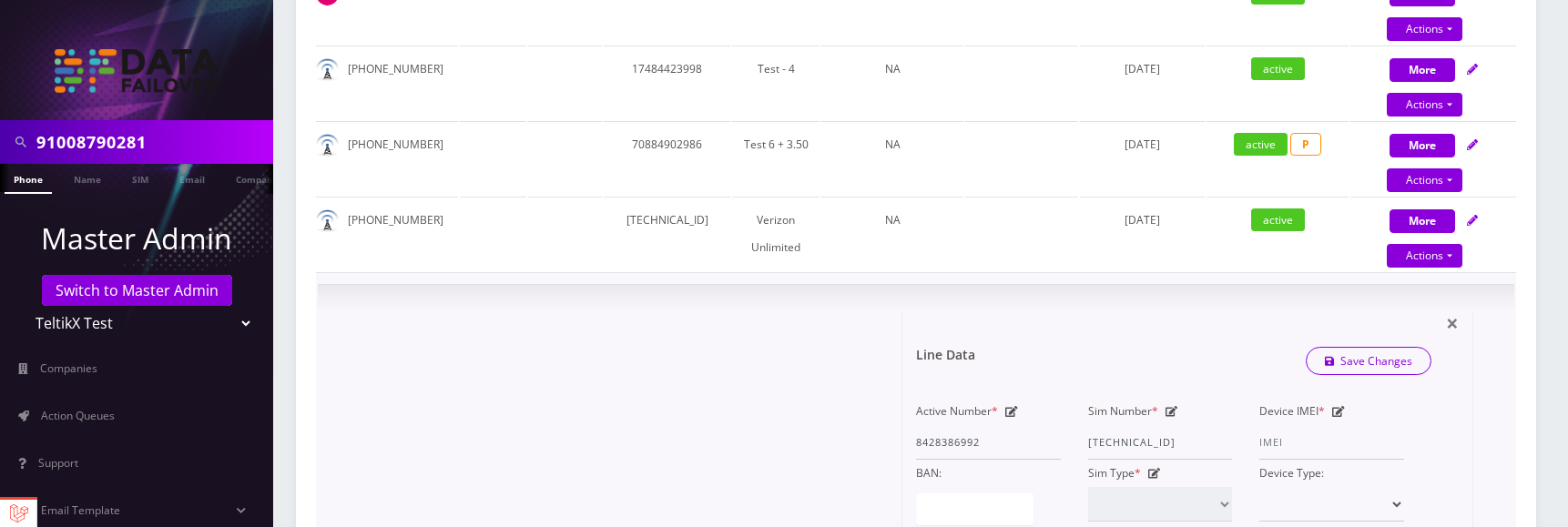
copy td "89148000010413093097"
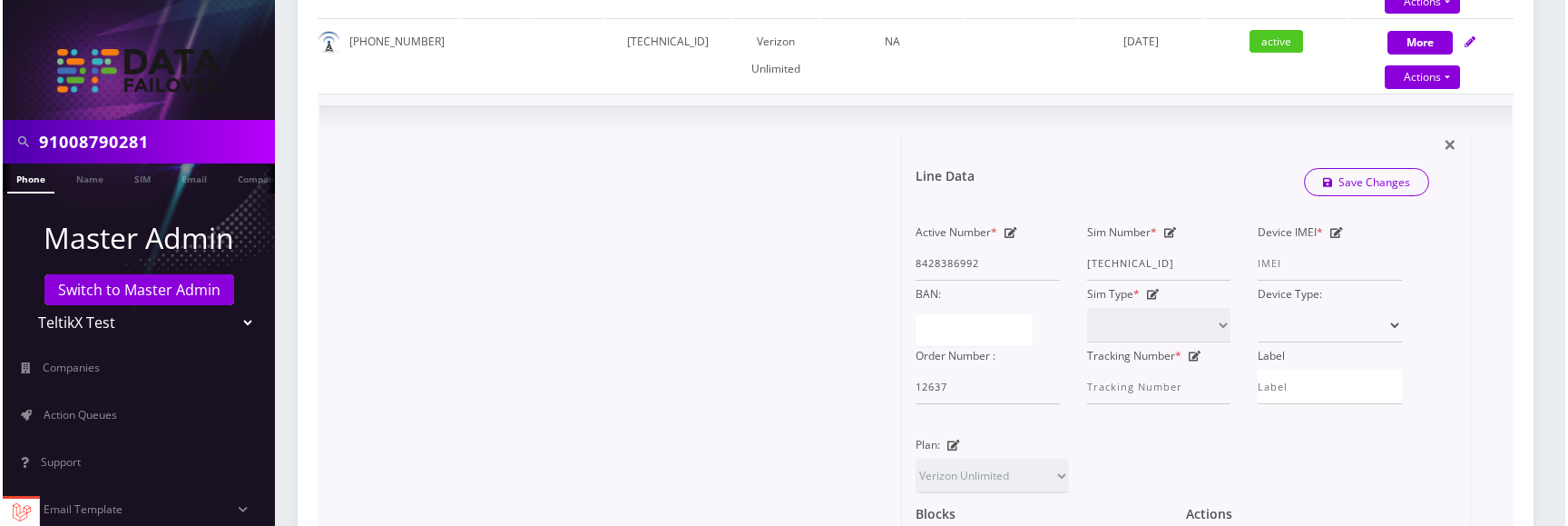
scroll to position [1301, 0]
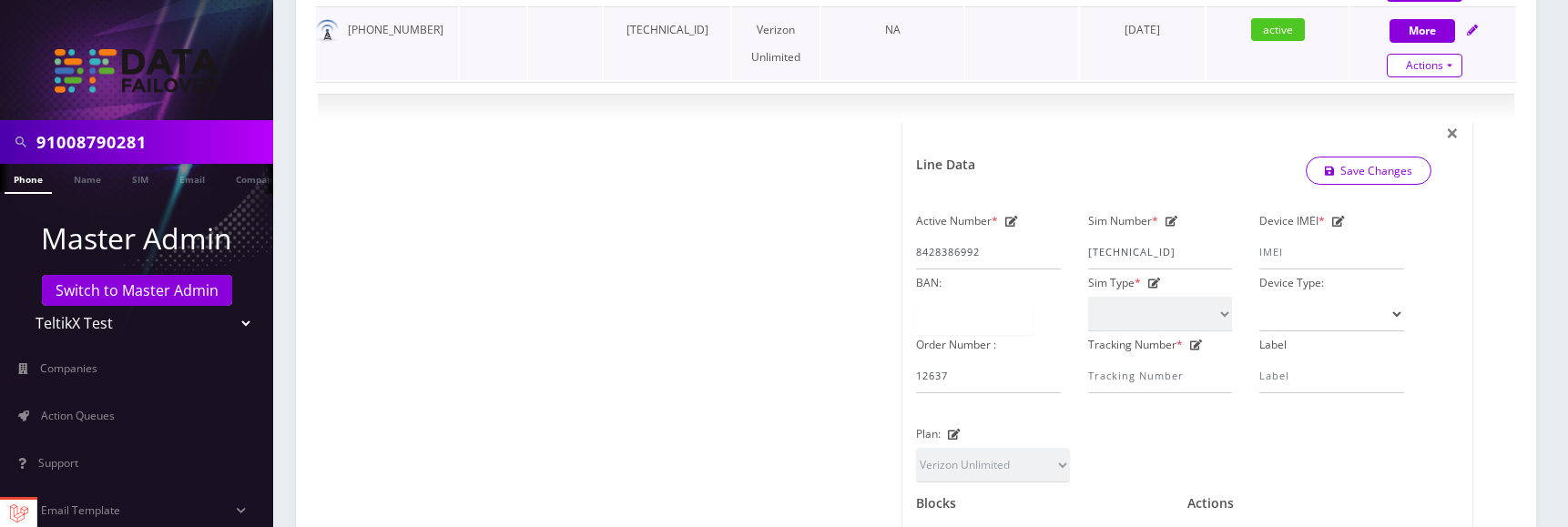
click at [1429, 77] on link "Actions" at bounding box center [1424, 65] width 75 height 24
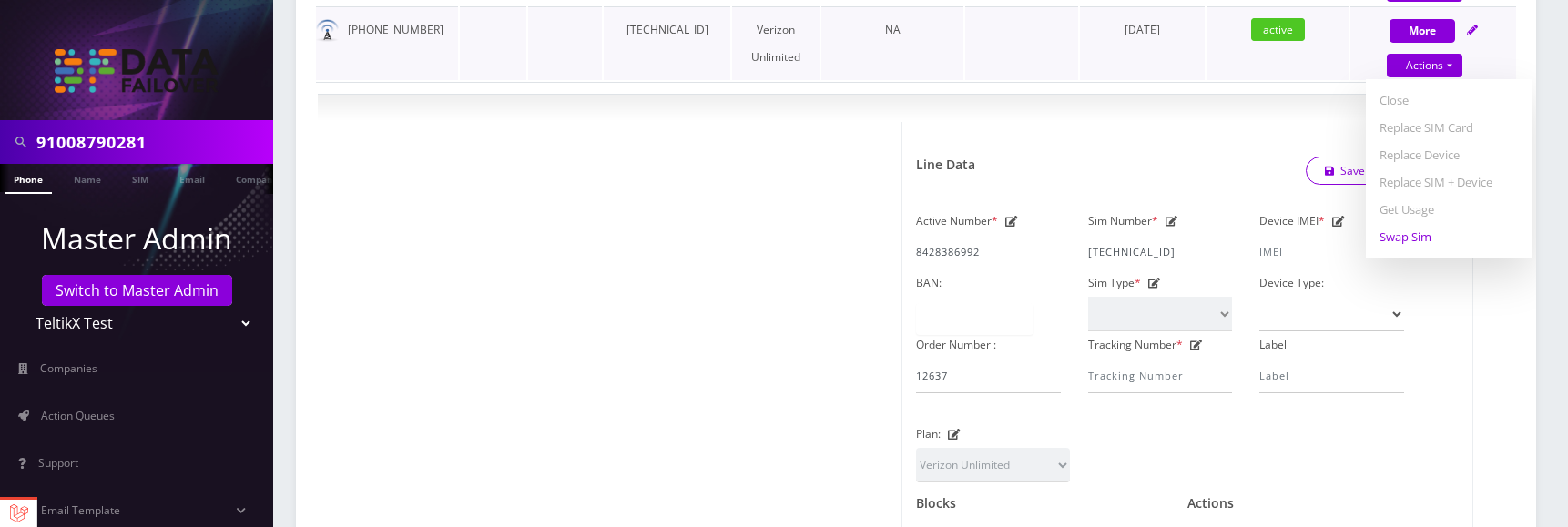
click at [1414, 251] on link "Swap Sim" at bounding box center [1449, 236] width 166 height 28
select select "249"
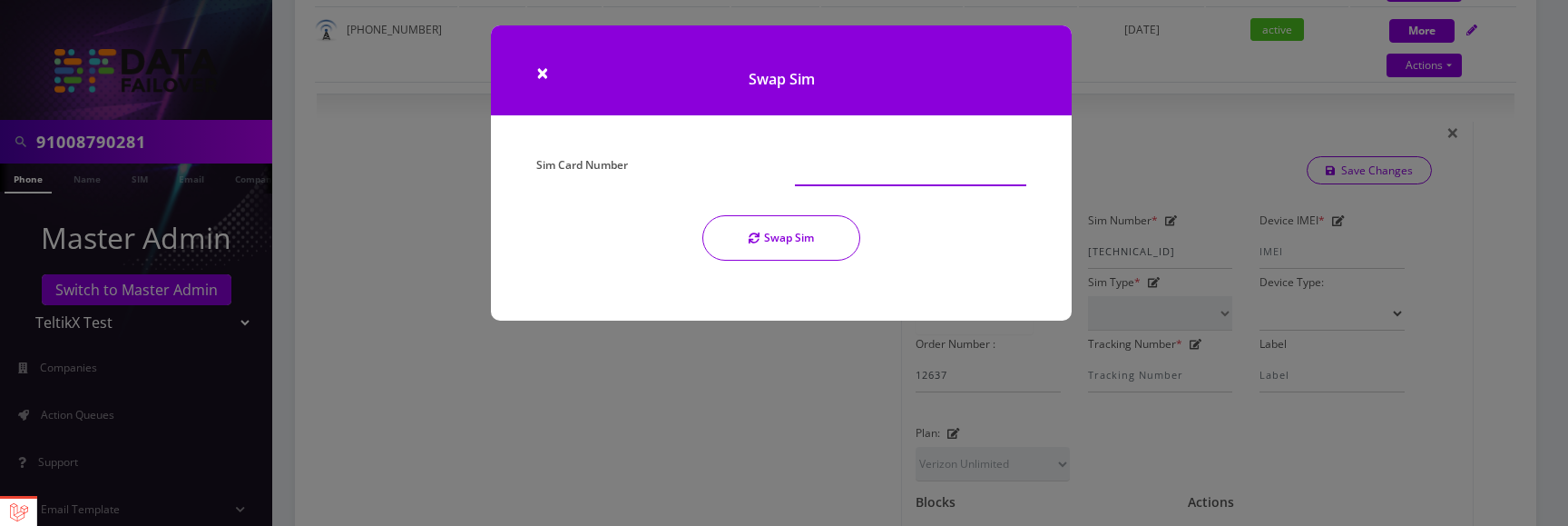
click at [812, 166] on input "Sim Card Number" at bounding box center [909, 168] width 231 height 34
paste input "89148000010413093097"
type input "89148000010413093098"
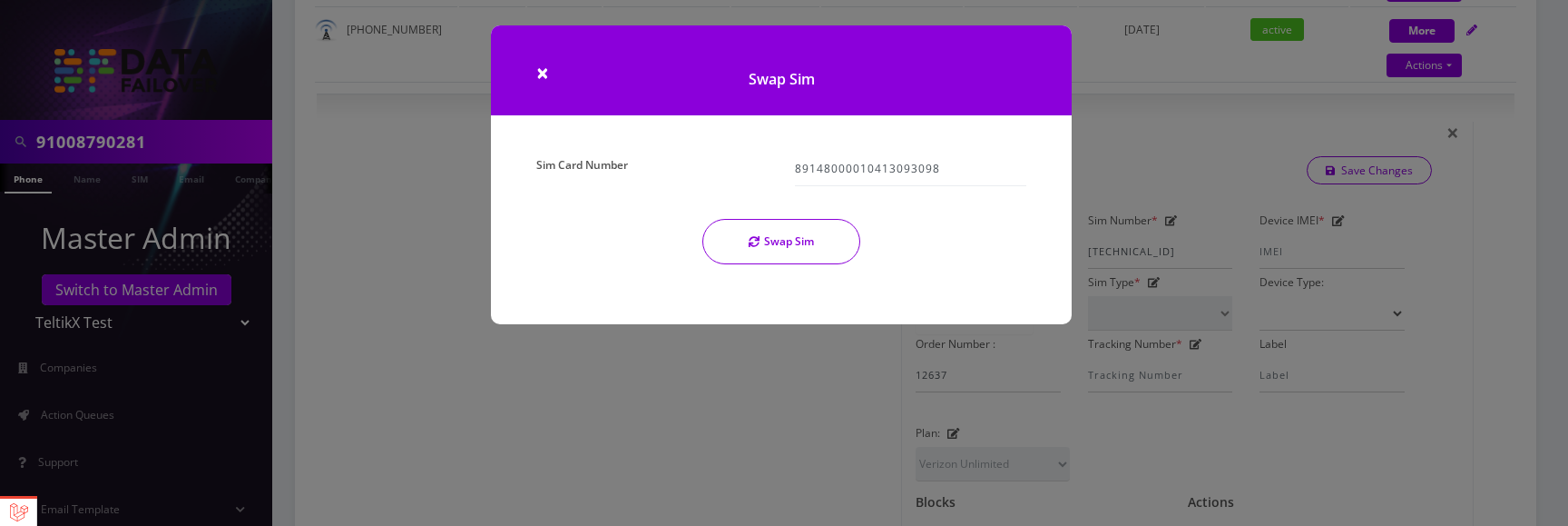
click at [784, 246] on button "Swap Sim" at bounding box center [781, 242] width 158 height 46
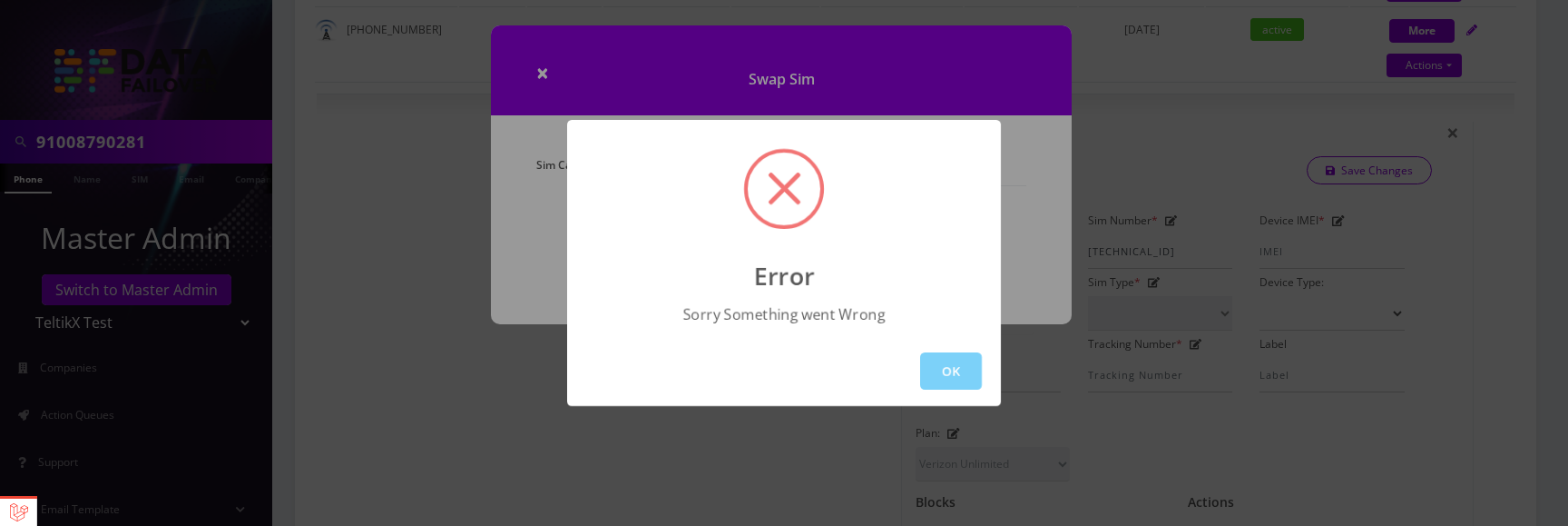
click at [938, 370] on button "OK" at bounding box center [950, 370] width 62 height 37
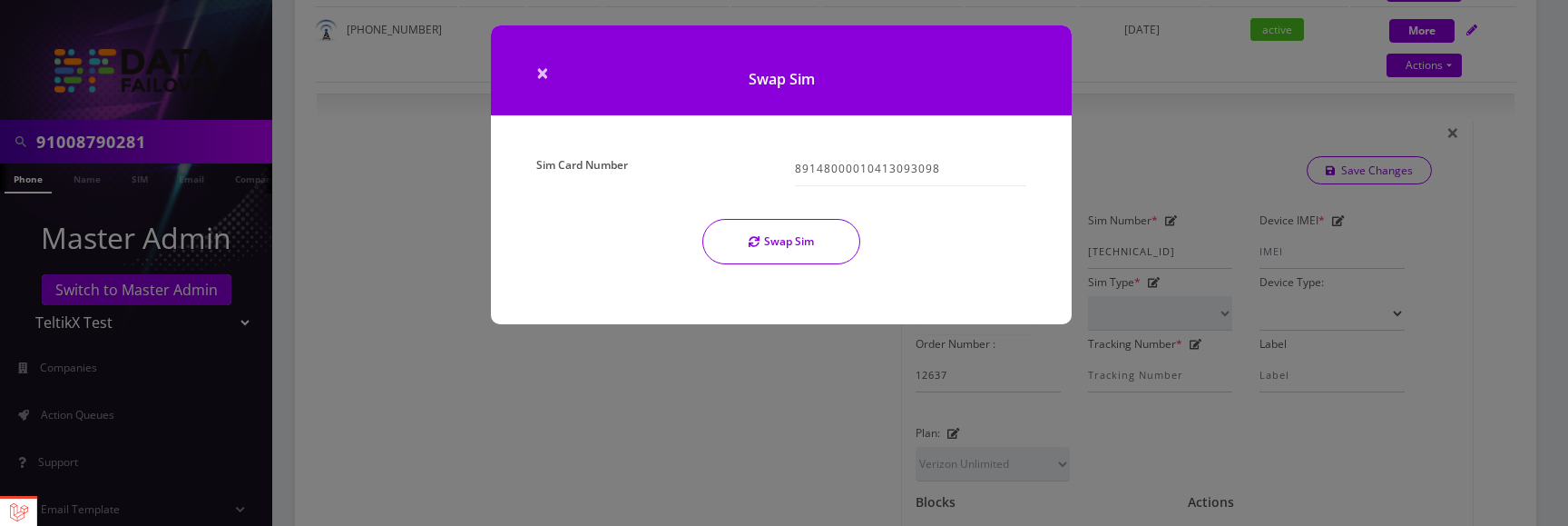
drag, startPoint x: 548, startPoint y: 74, endPoint x: 567, endPoint y: 113, distance: 43.4
click at [548, 74] on div "× Swap Sim Sim Card Number 89148000010413093098 Swap Sim" at bounding box center [780, 175] width 581 height 299
drag, startPoint x: 541, startPoint y: 68, endPoint x: 544, endPoint y: 100, distance: 32.1
click at [541, 68] on span "×" at bounding box center [542, 72] width 12 height 30
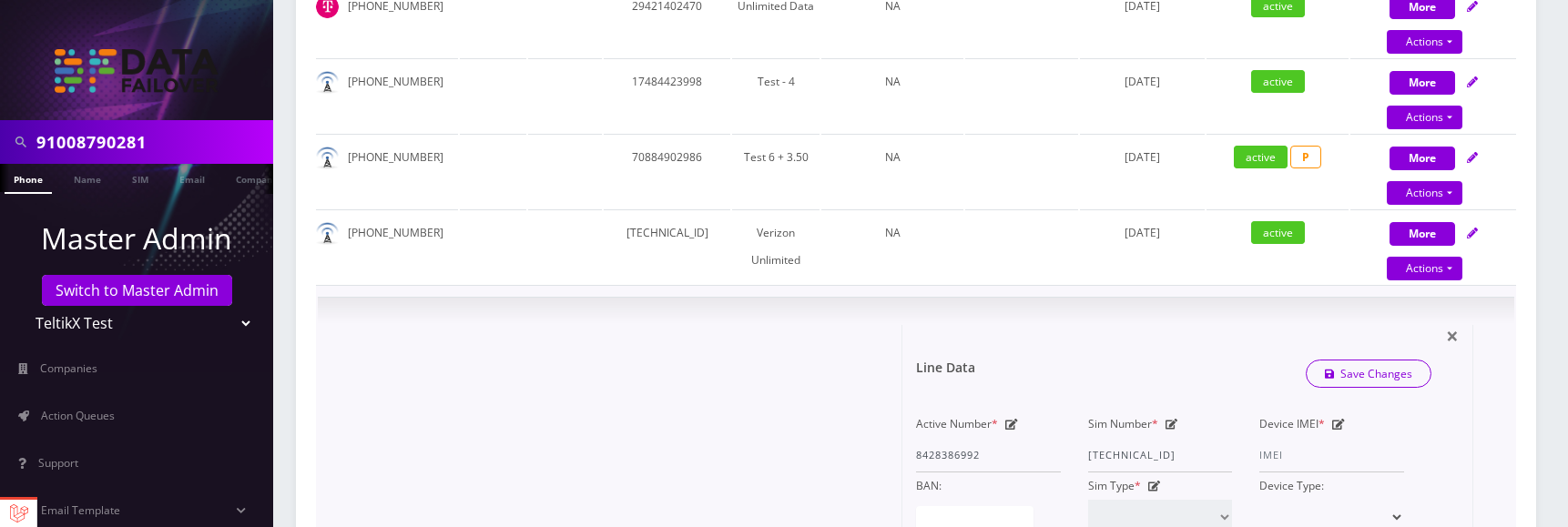
scroll to position [1091, 0]
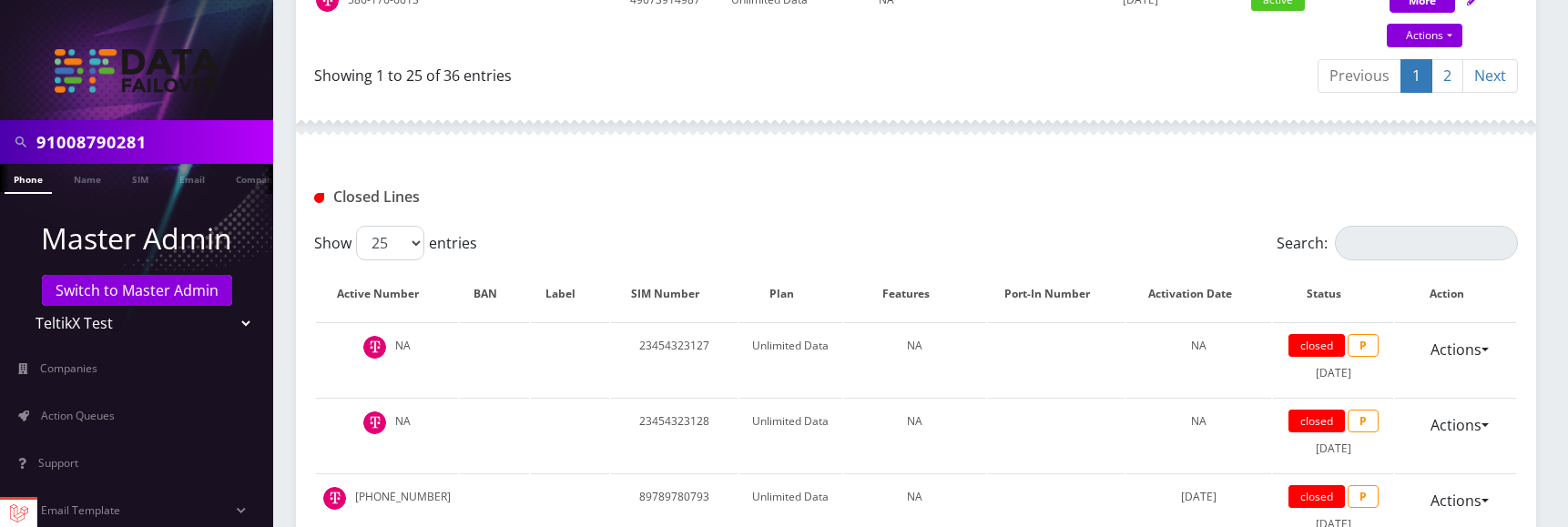
scroll to position [2308, 0]
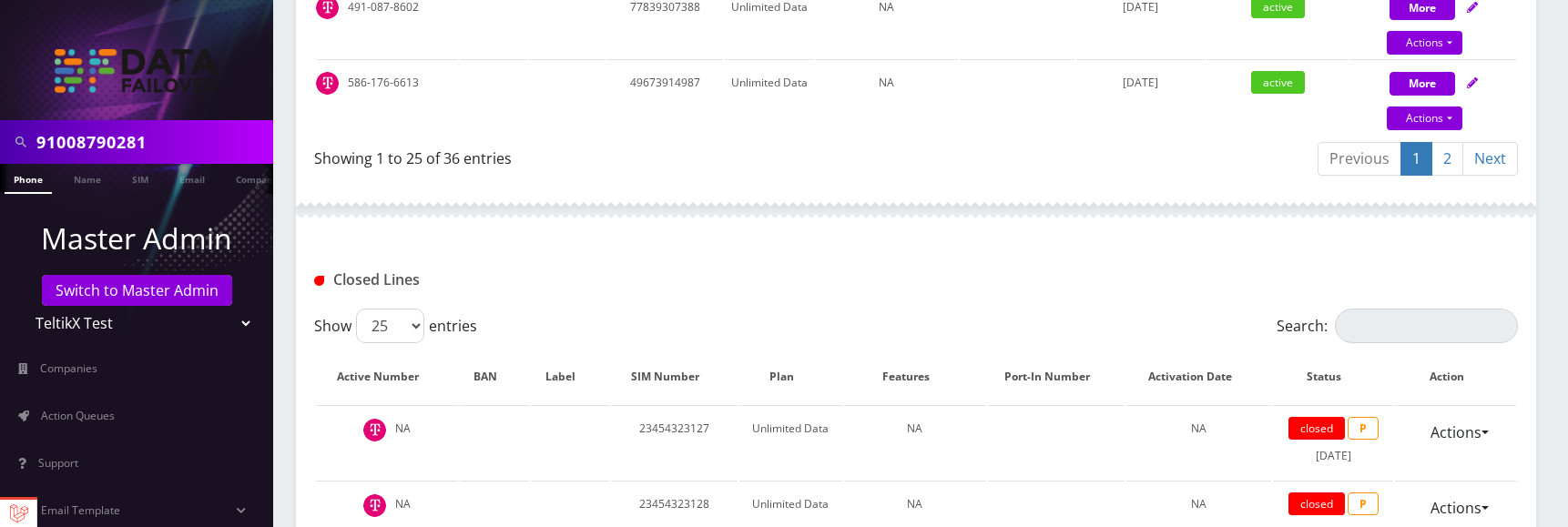
click at [1453, 166] on link "2" at bounding box center [1447, 158] width 31 height 33
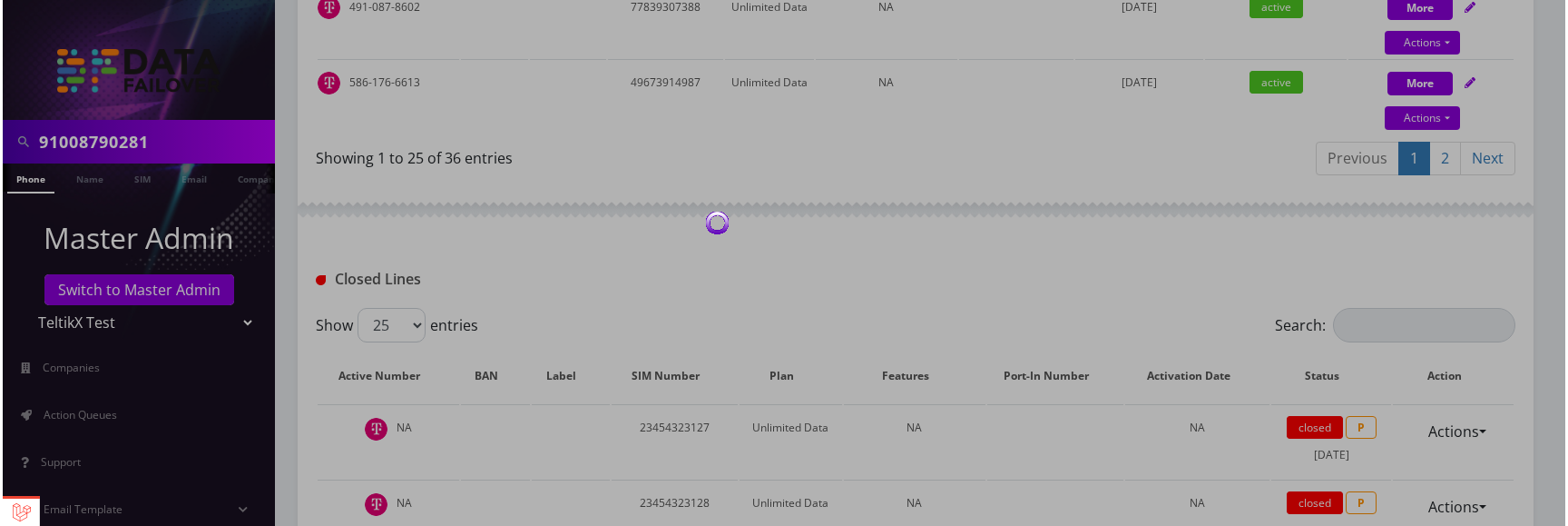
scroll to position [1160, 0]
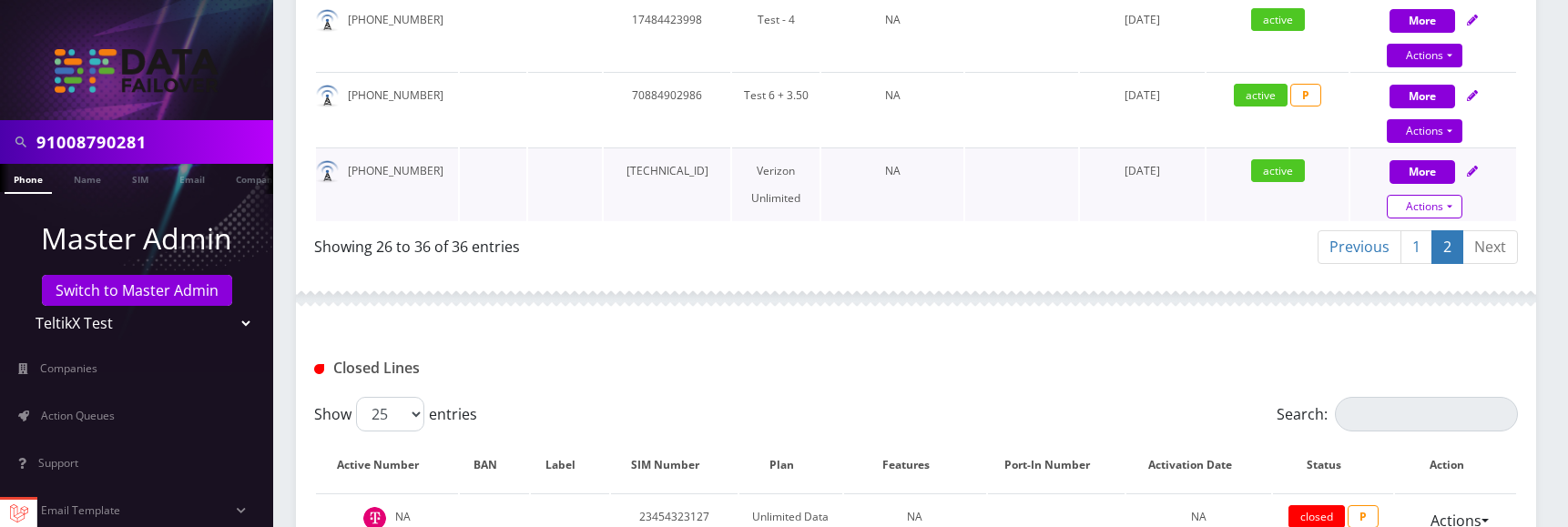
select select "249"
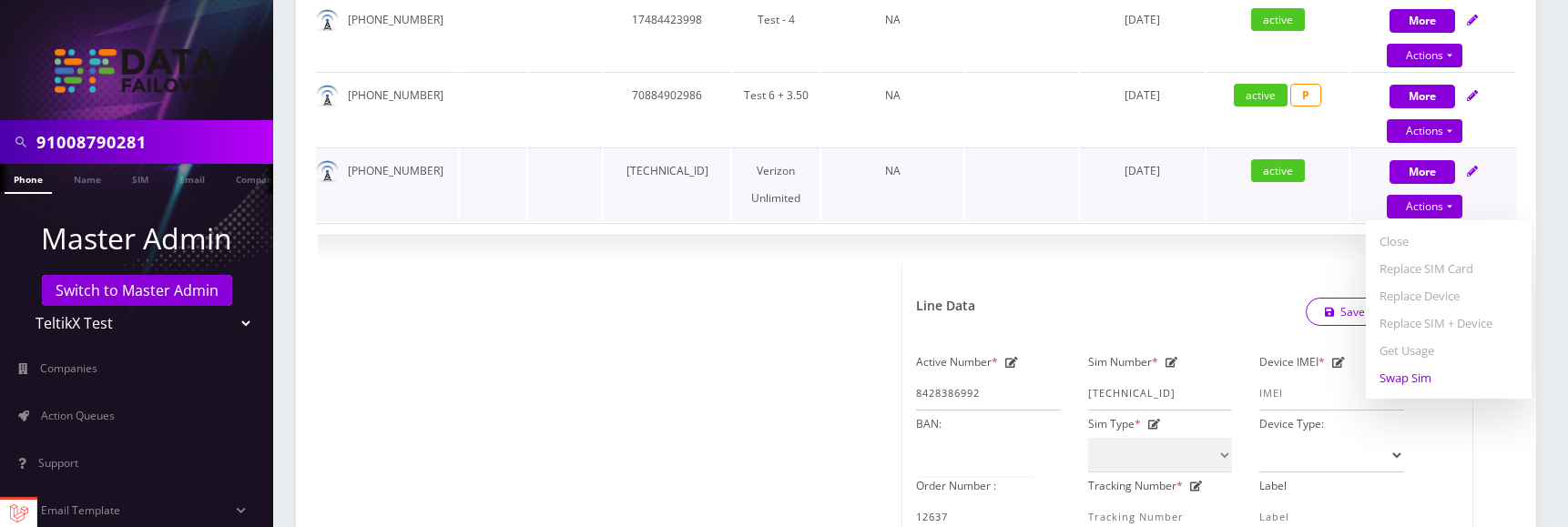
click at [1424, 387] on link "Swap Sim" at bounding box center [1449, 377] width 166 height 28
select select "249"
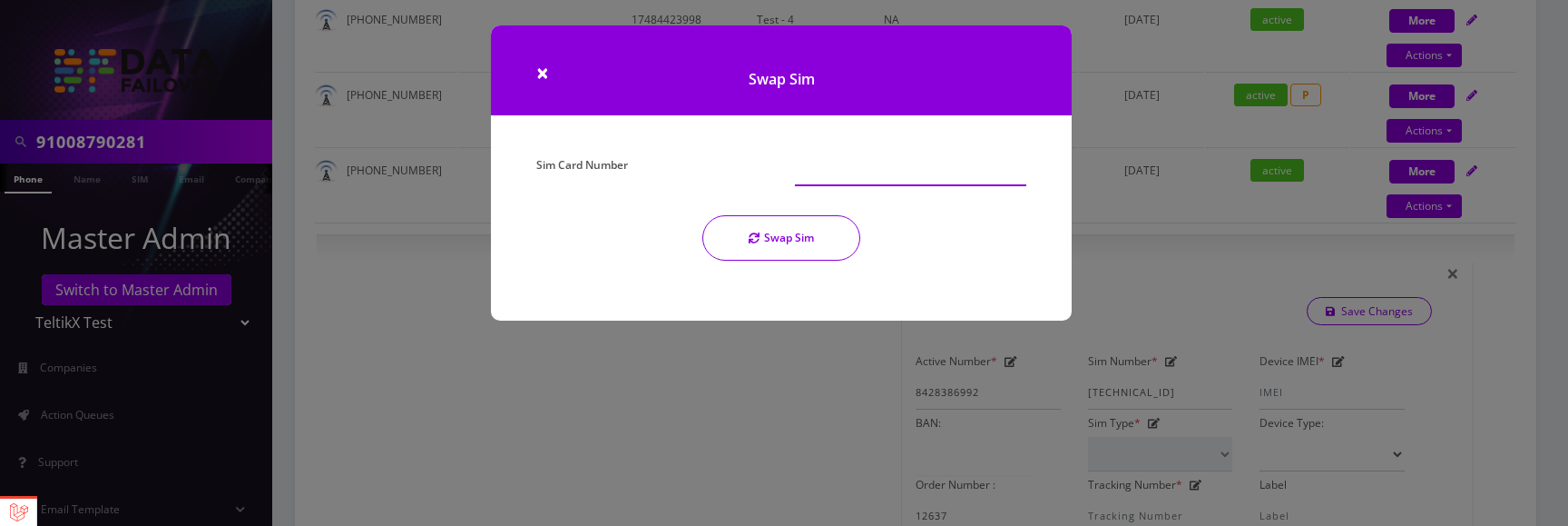
click at [799, 170] on input "Sim Card Number" at bounding box center [909, 168] width 231 height 34
paste input "subscriptionData"
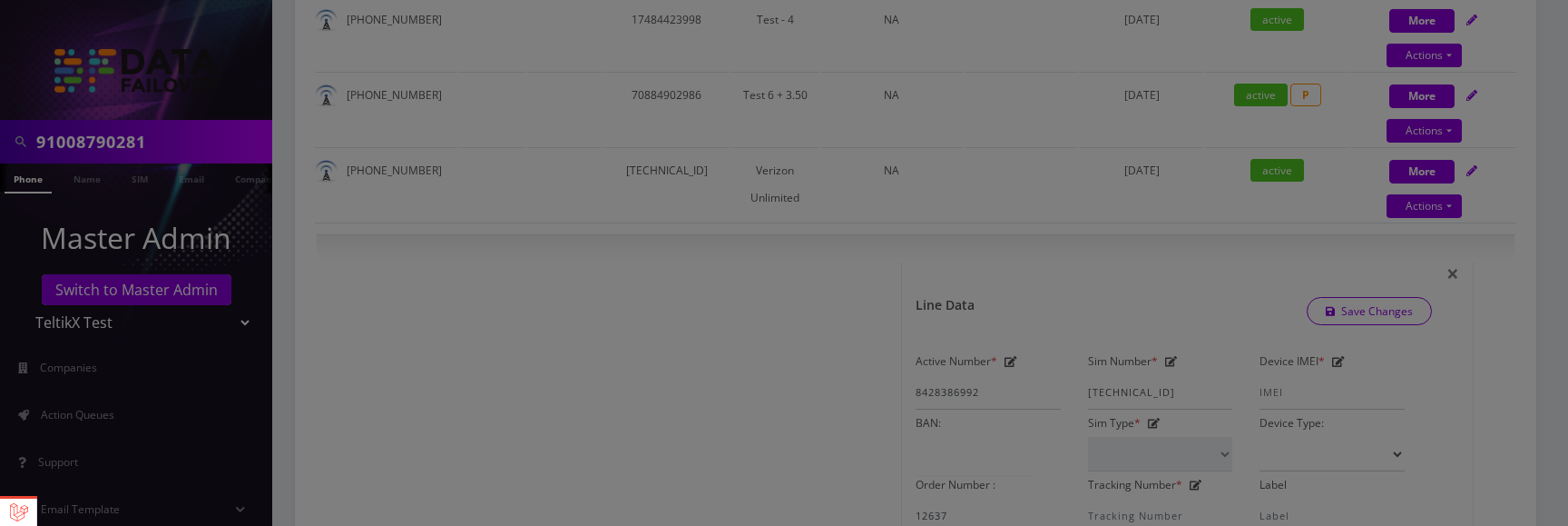
type input "subscriptionData"
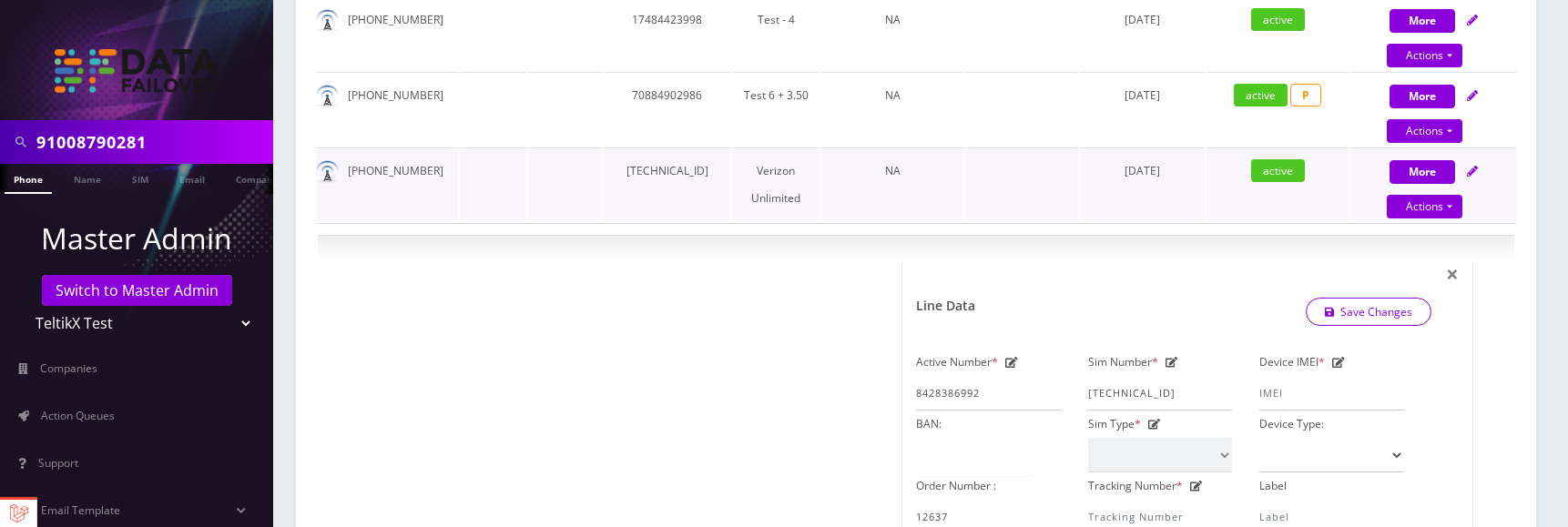
click at [683, 191] on td "89148000010413093097" at bounding box center [667, 184] width 127 height 73
copy td "89148000010413093097"
click at [1445, 218] on link "Actions" at bounding box center [1424, 206] width 75 height 24
click at [1422, 390] on link "Swap Sim" at bounding box center [1449, 377] width 166 height 28
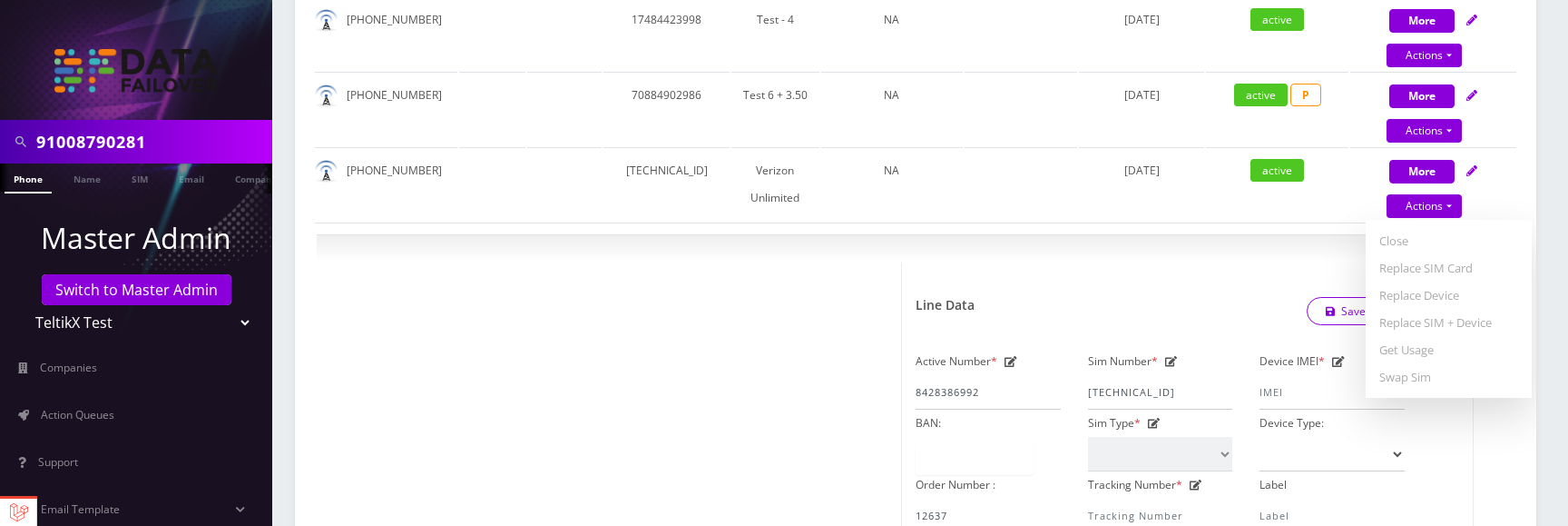
select select "249"
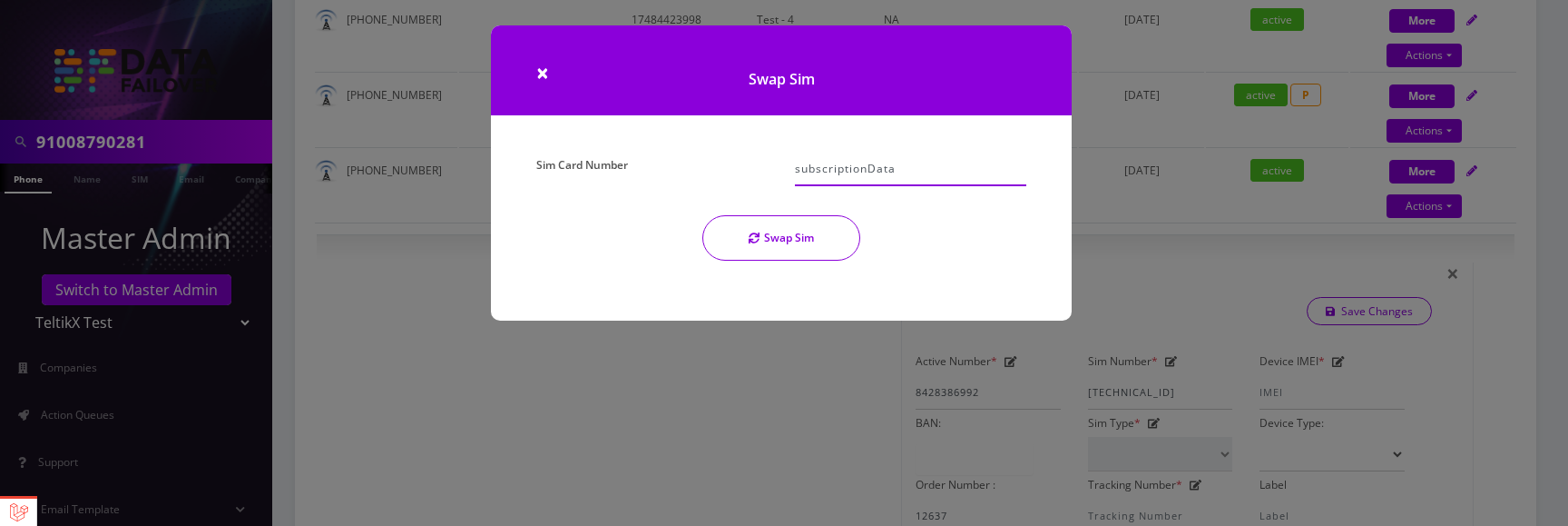
click at [918, 166] on input "subscriptionData" at bounding box center [909, 168] width 231 height 34
paste input "89148000010413093097"
type input "89148000010413093098"
click at [779, 248] on button "Swap Sim" at bounding box center [781, 238] width 158 height 46
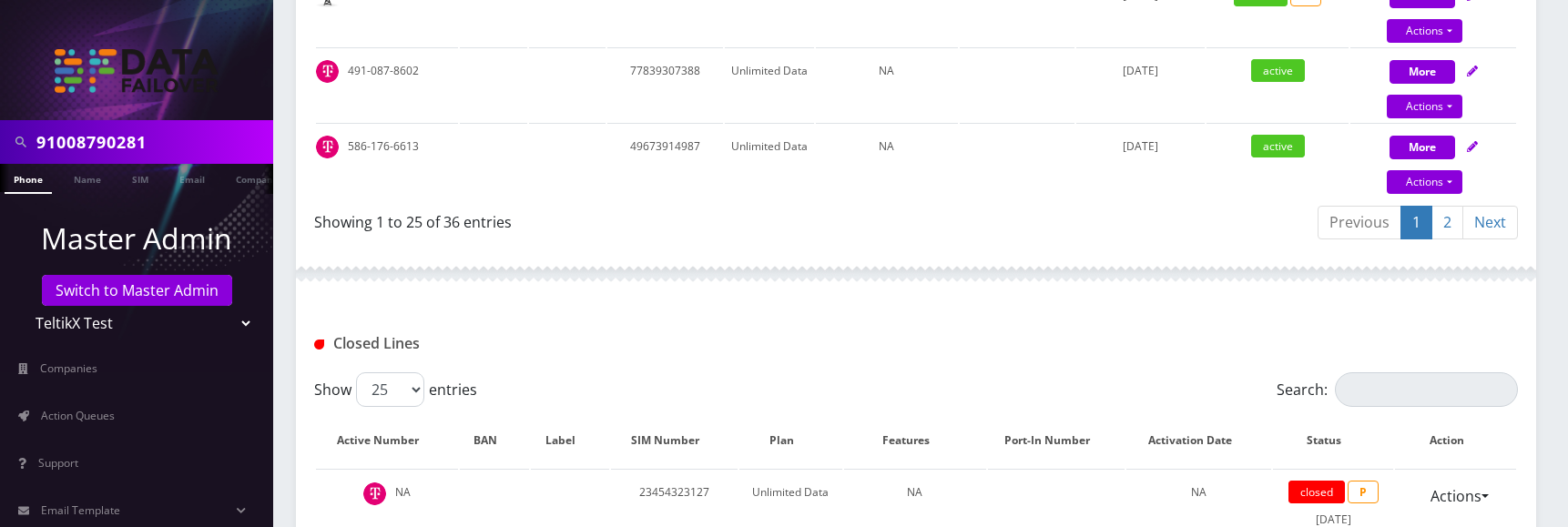
scroll to position [2247, 0]
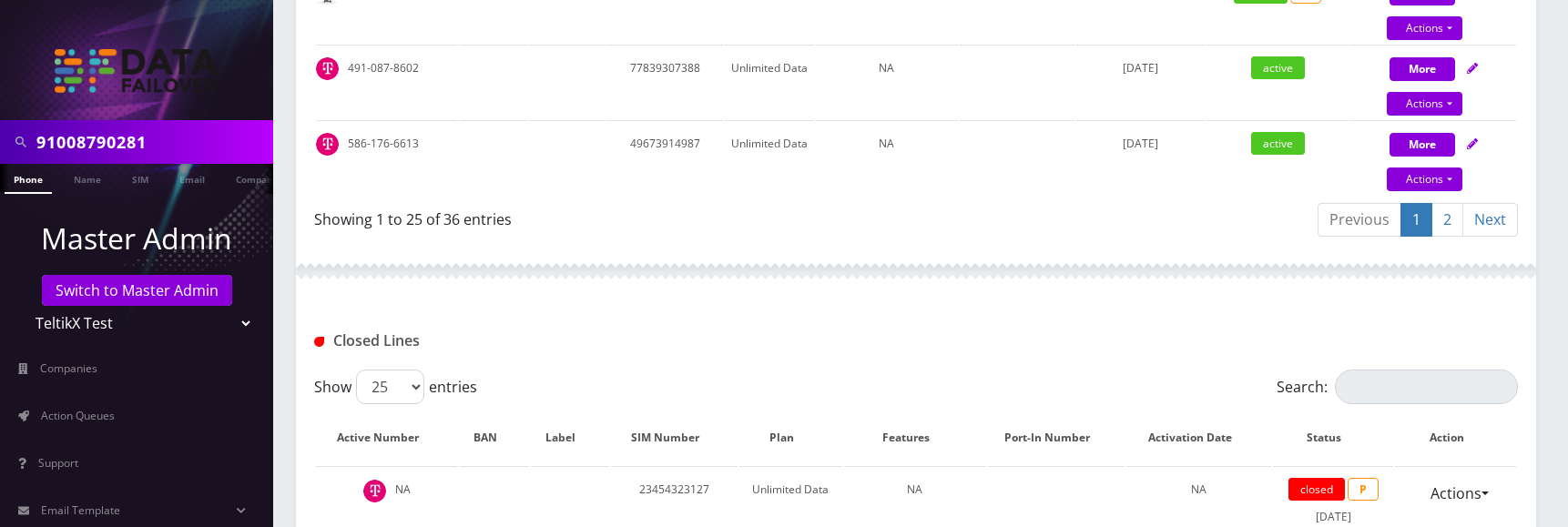
click at [1451, 226] on link "2" at bounding box center [1447, 219] width 31 height 33
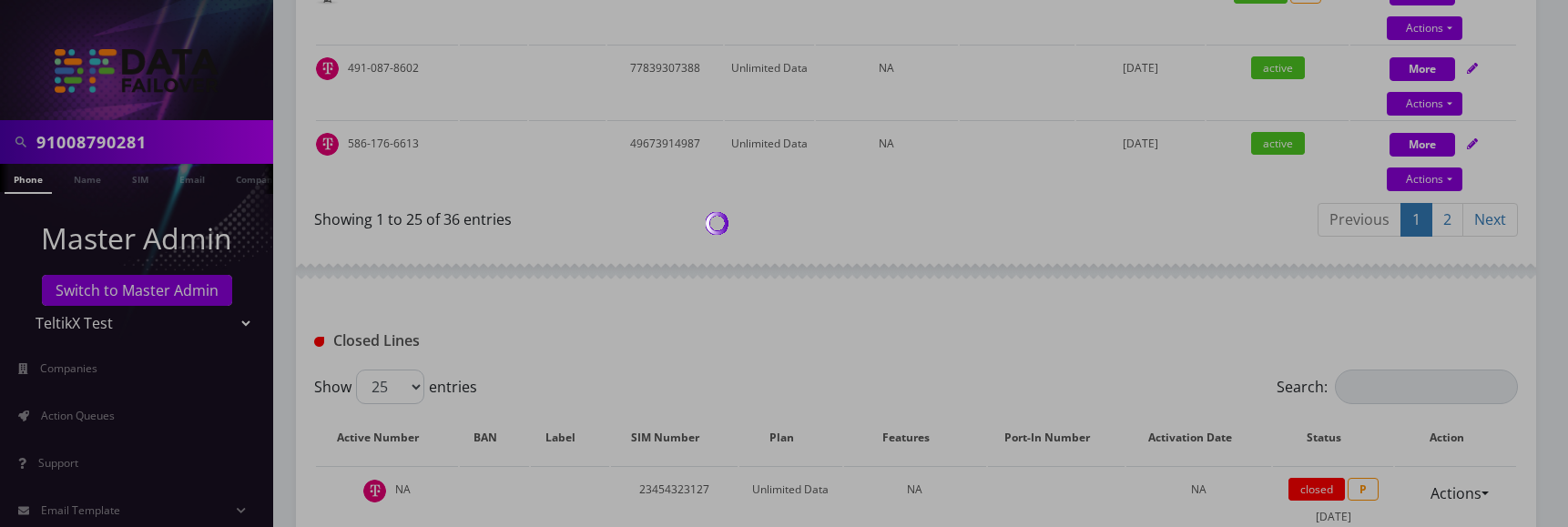
scroll to position [1163, 0]
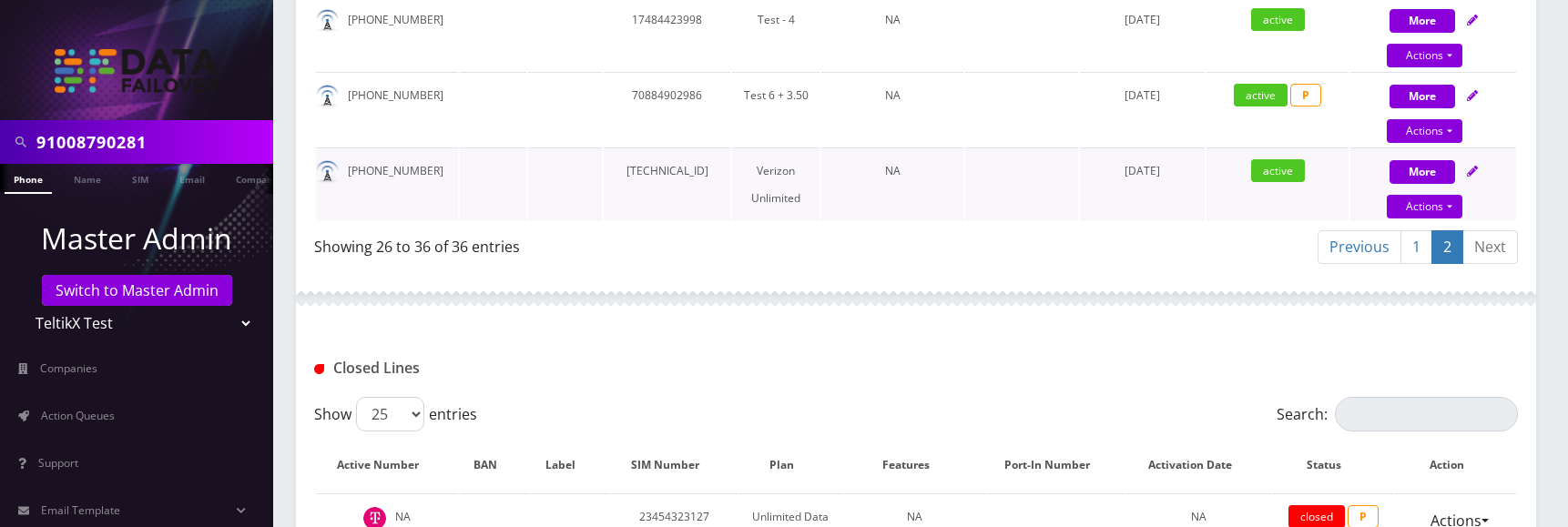
click at [701, 186] on td "[TECHNICAL_ID]" at bounding box center [667, 184] width 127 height 73
copy td "[TECHNICAL_ID]"
select select "249"
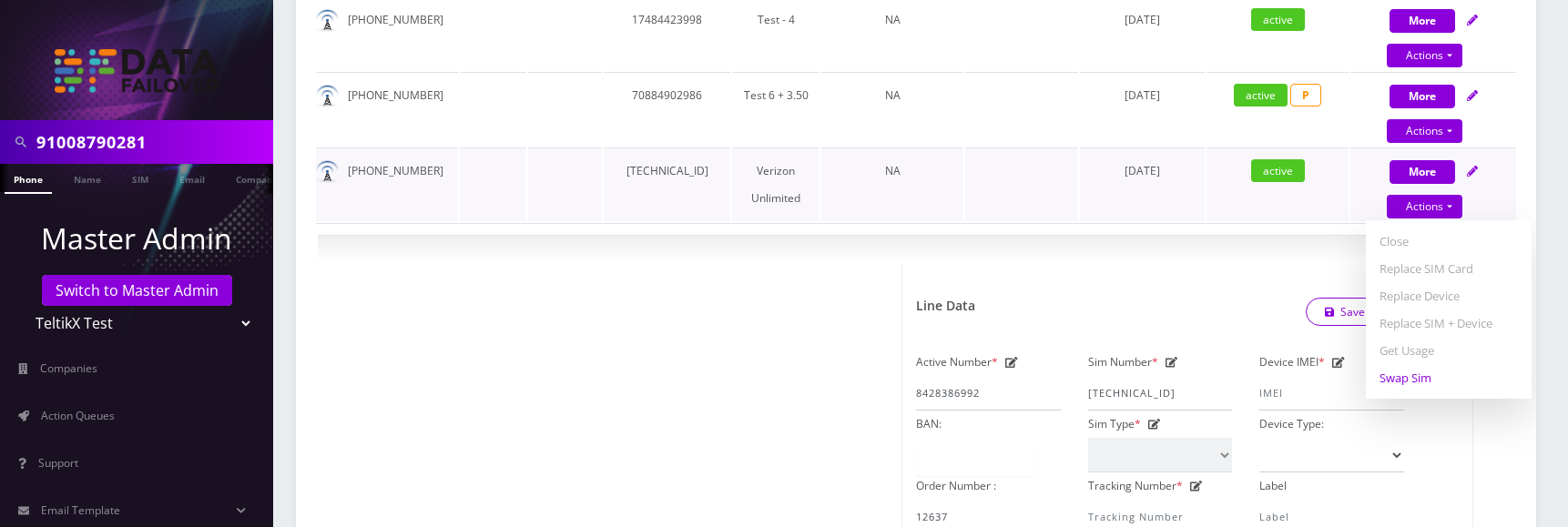
click at [1420, 391] on link "Swap Sim" at bounding box center [1449, 377] width 166 height 28
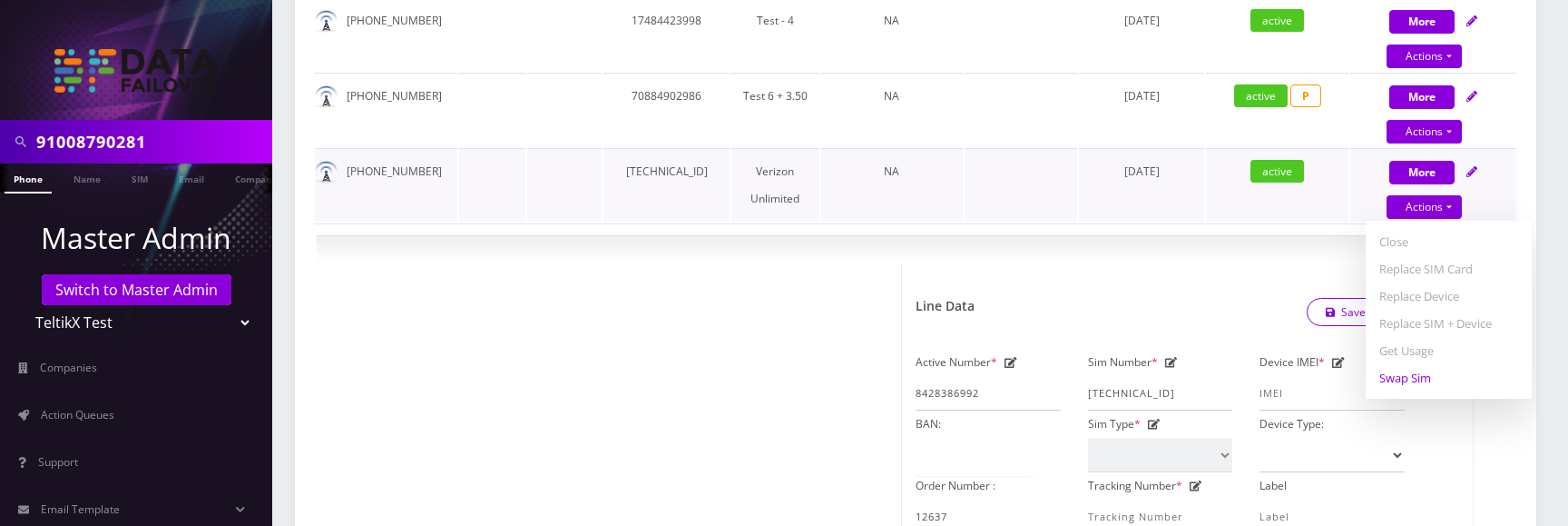
select select "249"
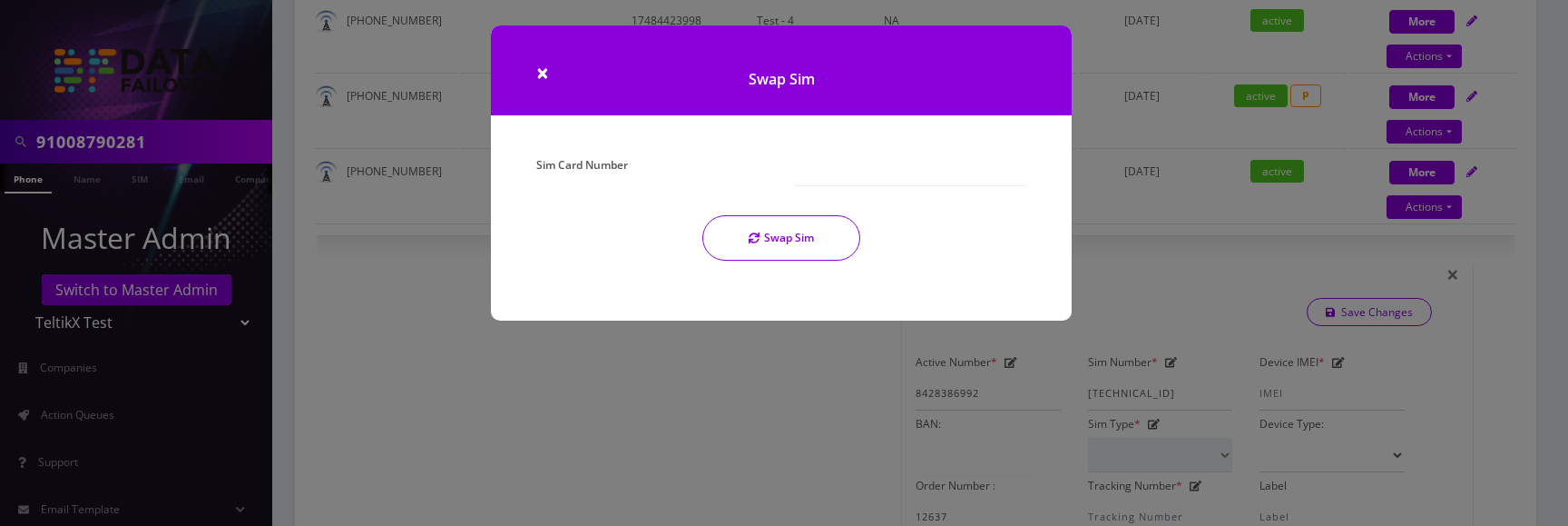
click at [789, 173] on div at bounding box center [910, 168] width 258 height 34
click at [832, 171] on input "Sim Card Number" at bounding box center [909, 168] width 231 height 34
paste input "[TECHNICAL_ID]"
type input "89148000010413093098"
click at [777, 239] on button "Swap Sim" at bounding box center [781, 242] width 158 height 46
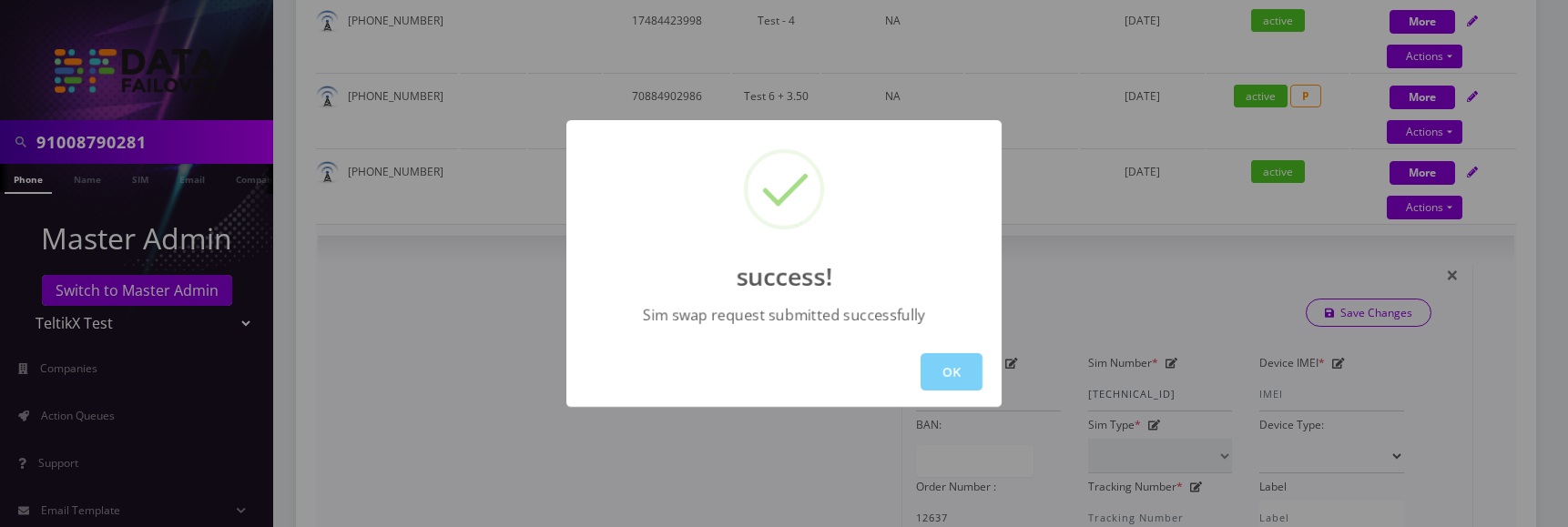
click at [950, 368] on button "OK" at bounding box center [951, 371] width 62 height 37
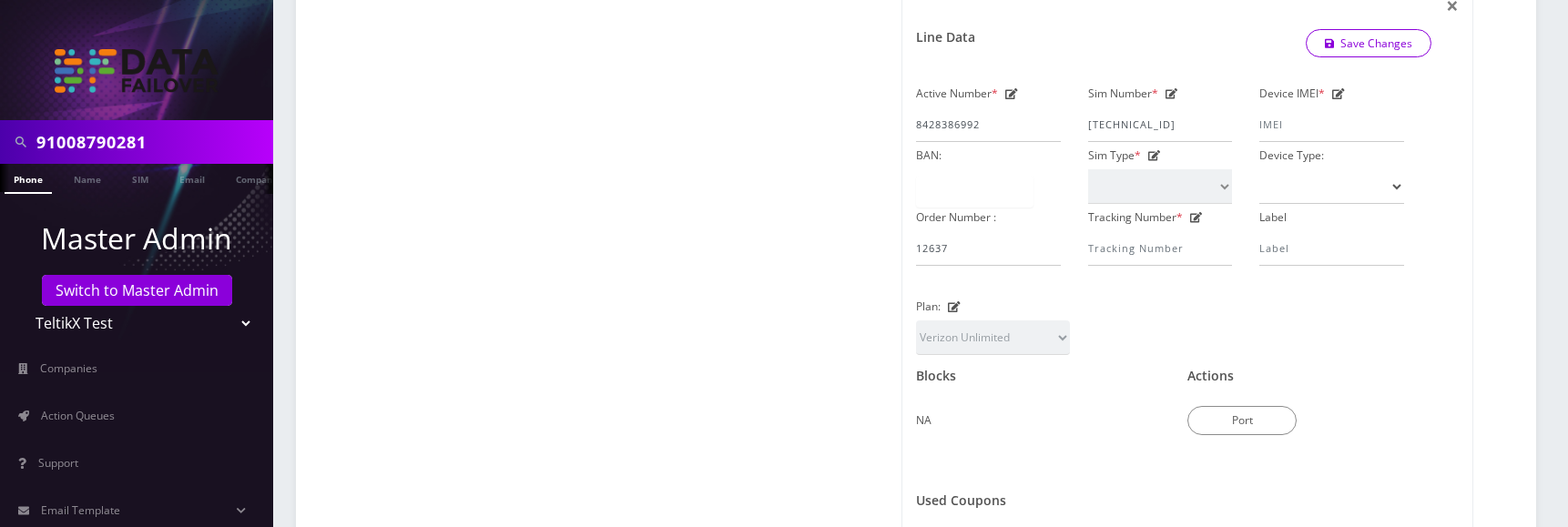
scroll to position [1432, 0]
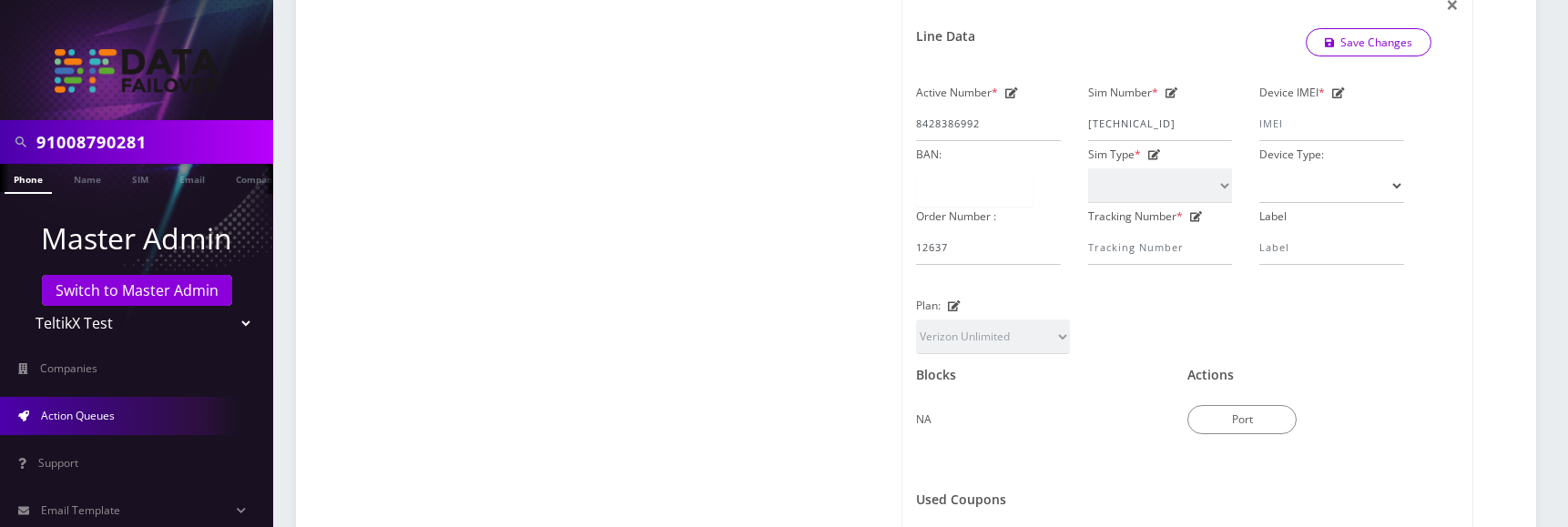
click at [107, 409] on span "Action Queues" at bounding box center [77, 416] width 73 height 15
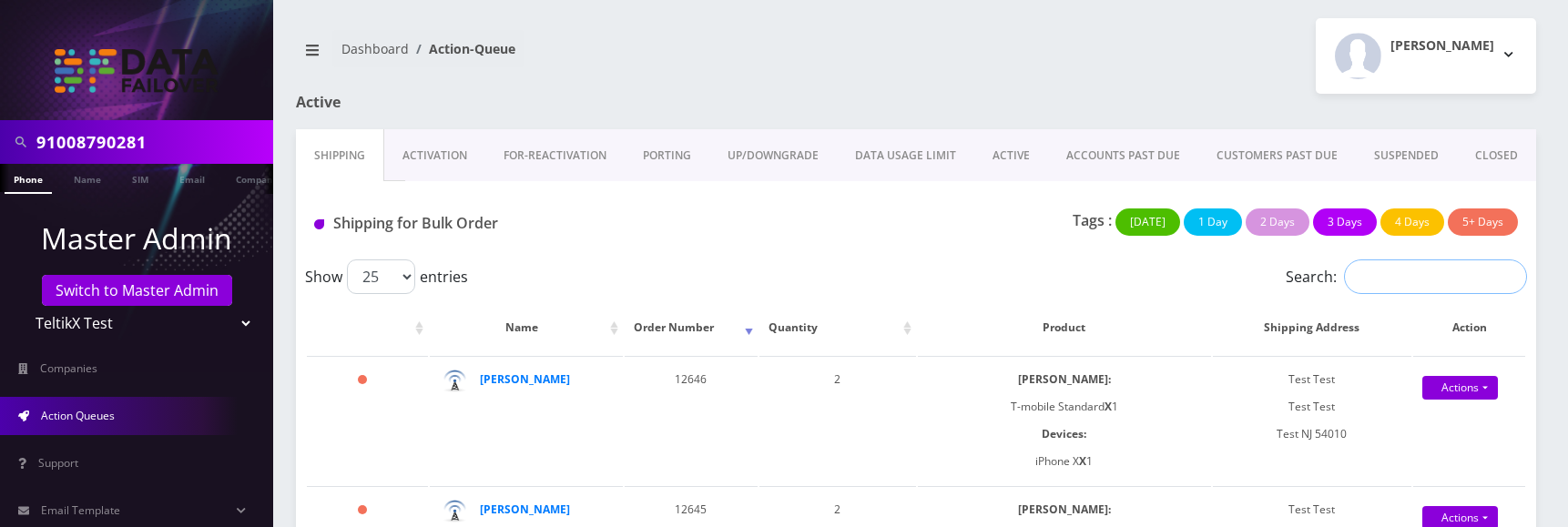
click at [1385, 273] on input "Search:" at bounding box center [1435, 276] width 183 height 34
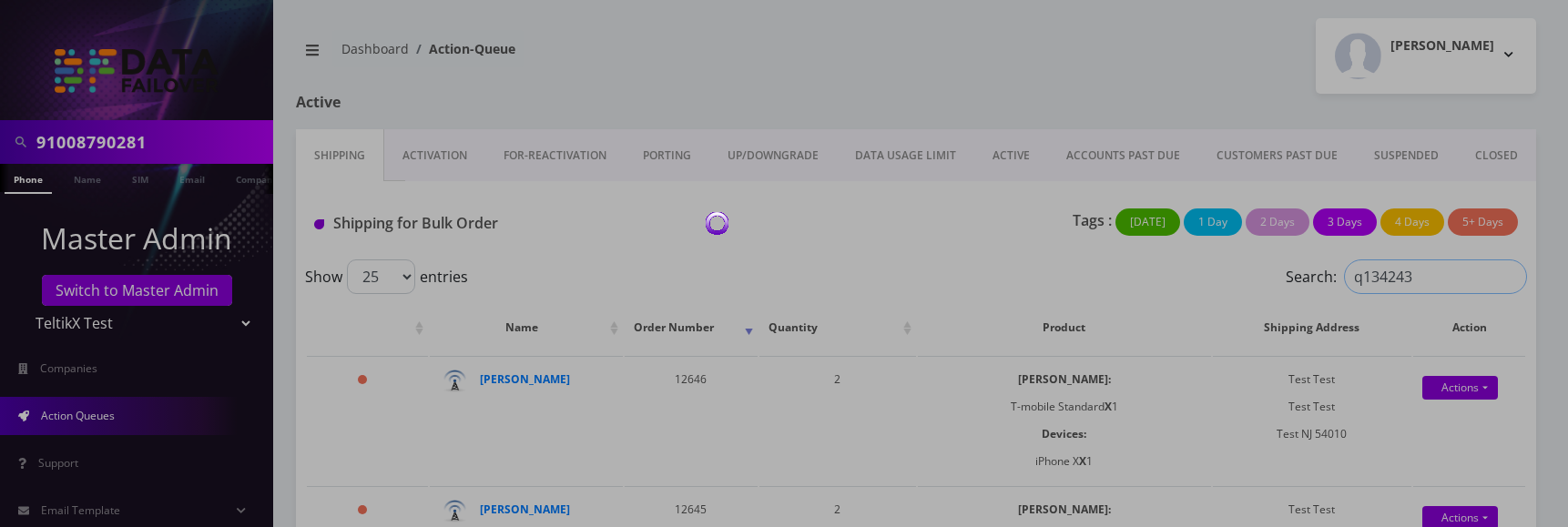
type input "q134243"
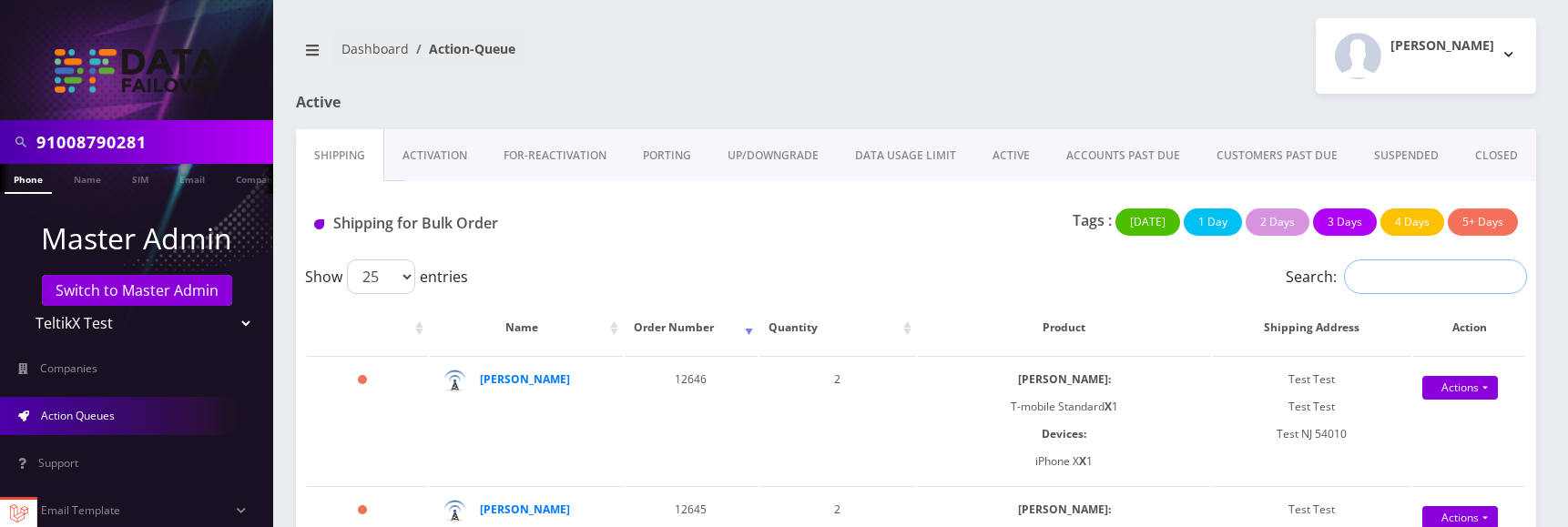
click at [1391, 282] on input "Search:" at bounding box center [1435, 276] width 183 height 34
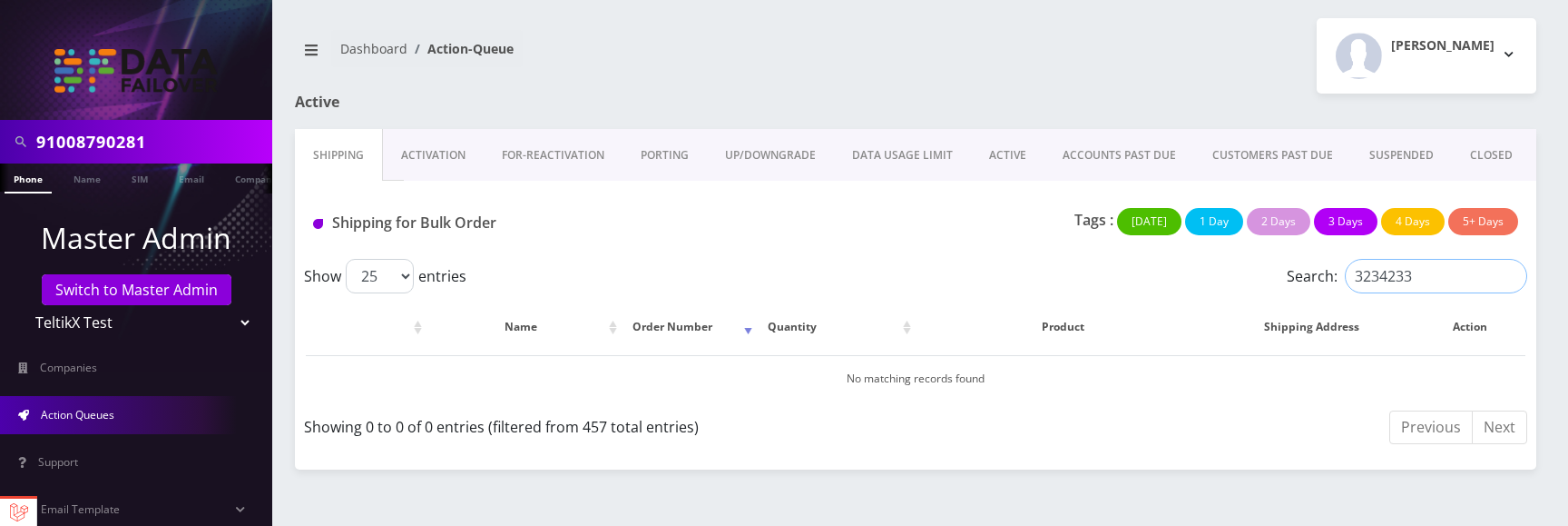
type input "3234233"
click at [1431, 281] on input "3234233" at bounding box center [1436, 276] width 182 height 34
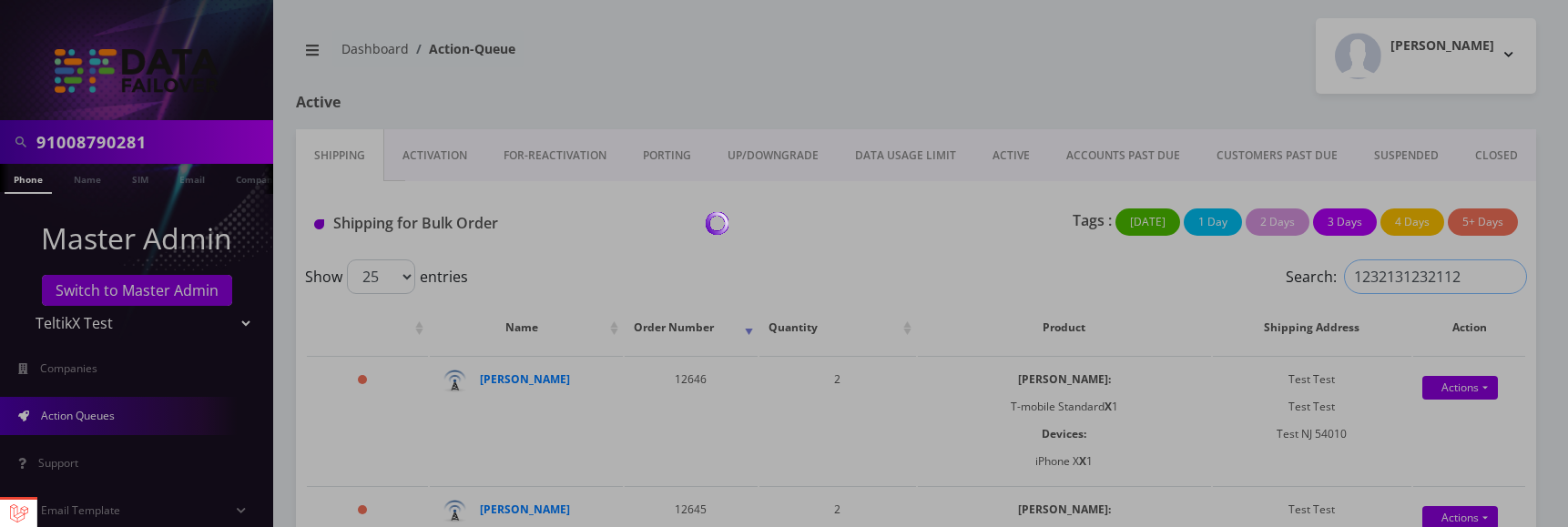
type input "12321312321123"
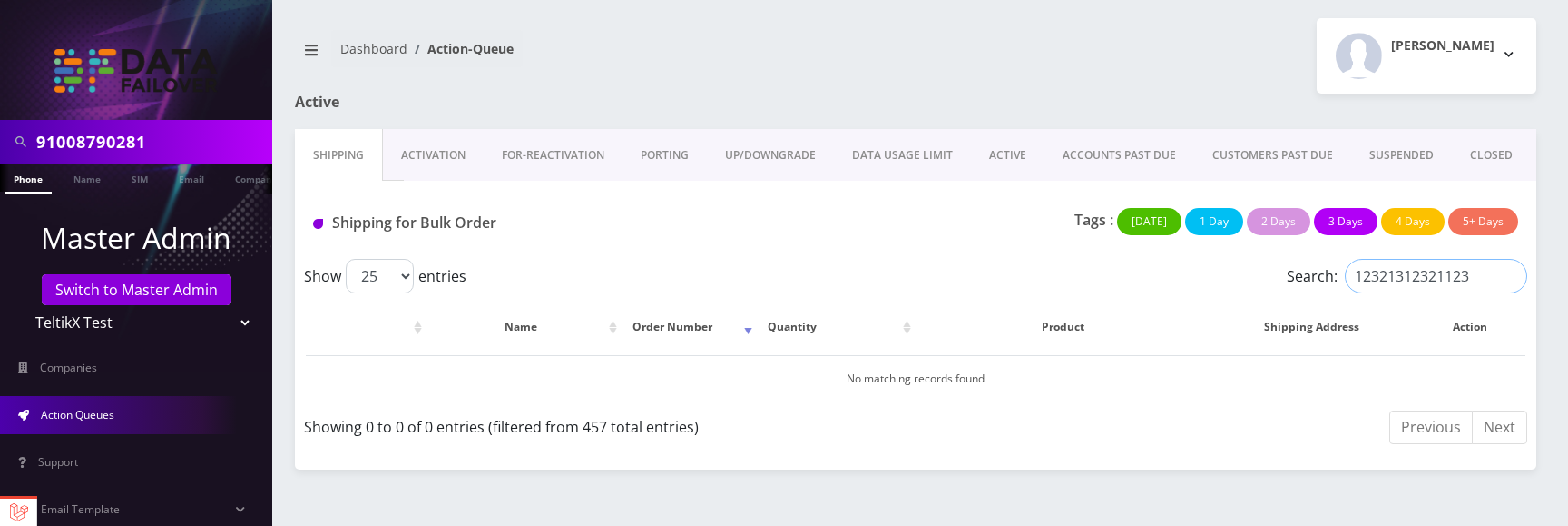
click at [1513, 271] on input "12321312321123" at bounding box center [1436, 276] width 182 height 34
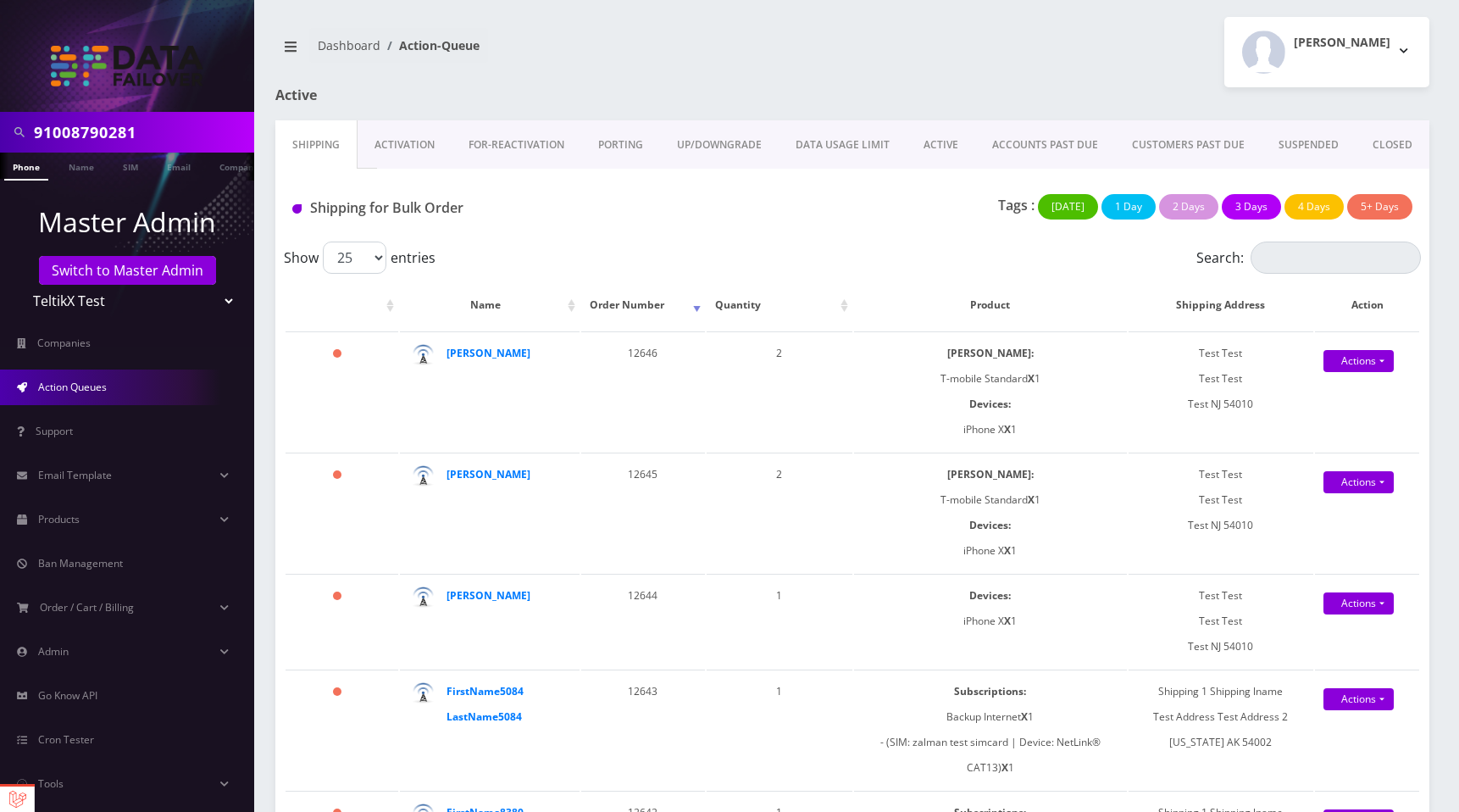
click at [422, 147] on link "Activation" at bounding box center [405, 145] width 94 height 49
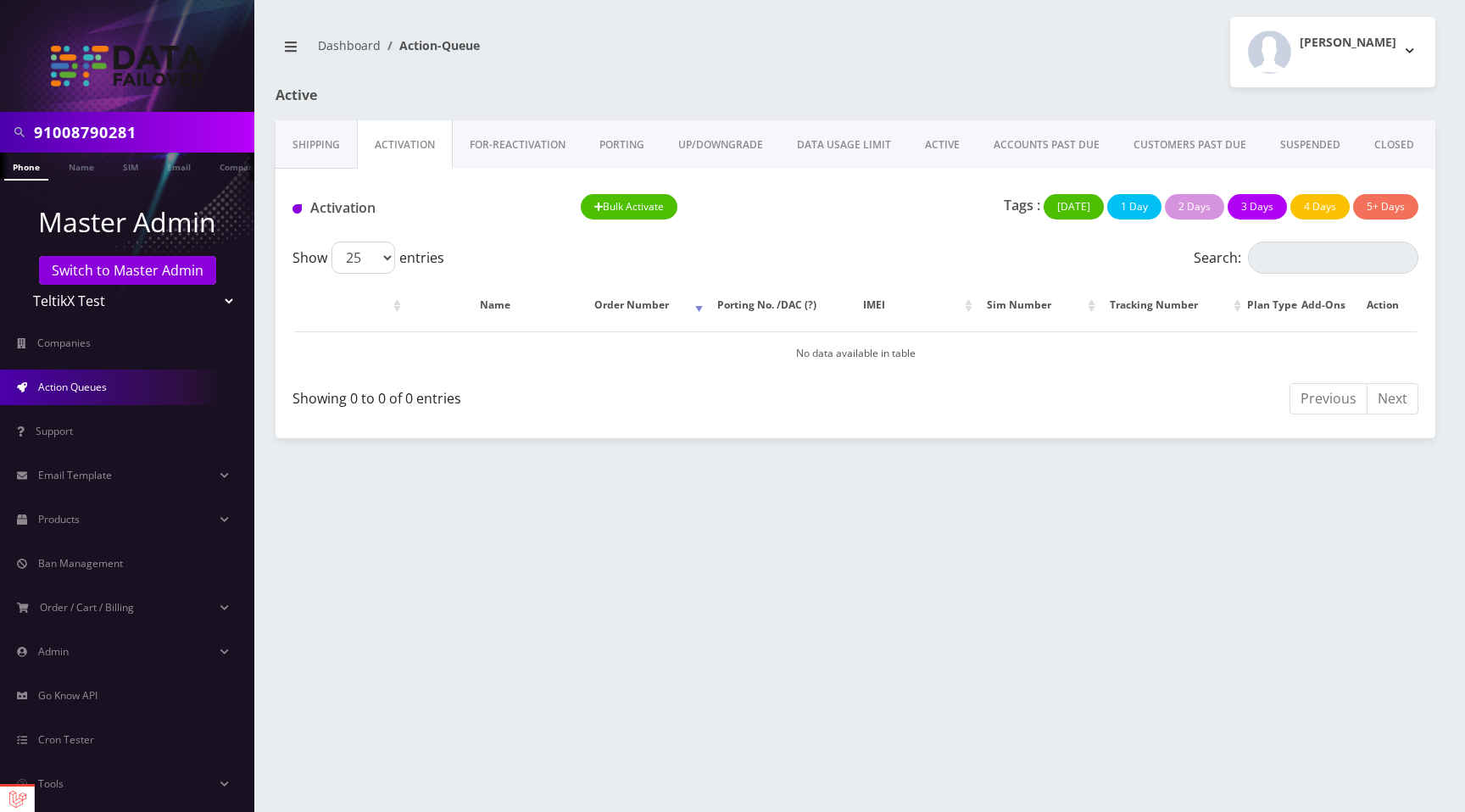
click at [324, 140] on link "Shipping" at bounding box center [316, 145] width 82 height 49
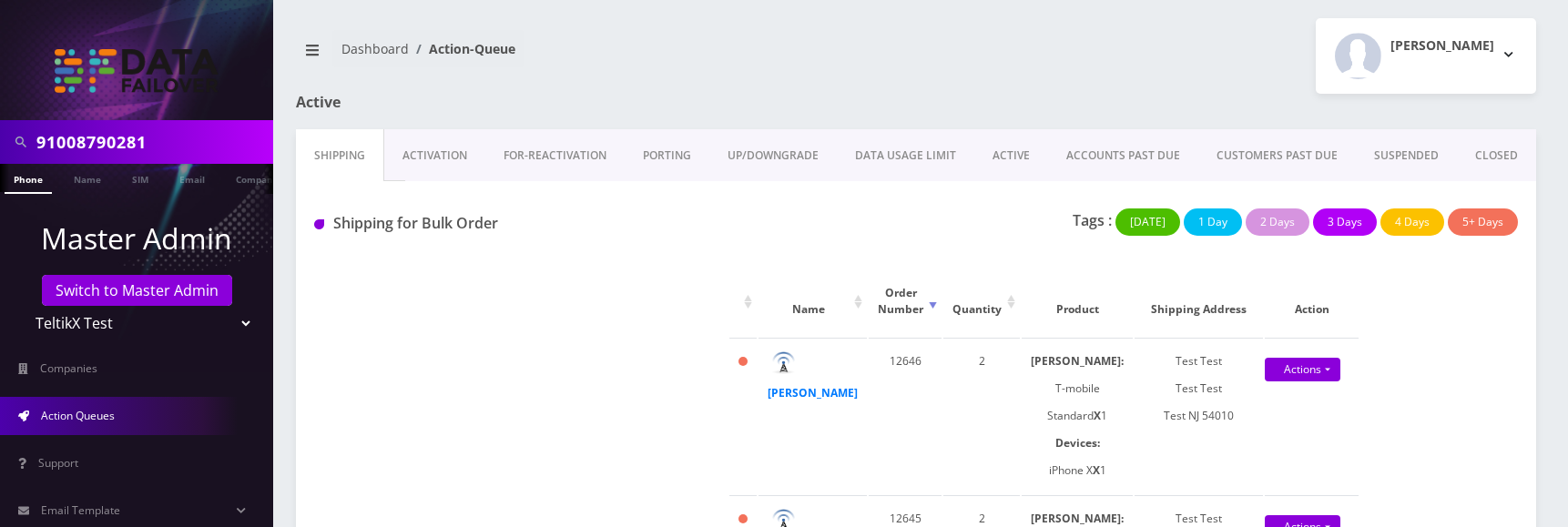
scroll to position [0, 10]
